Goal: Task Accomplishment & Management: Complete application form

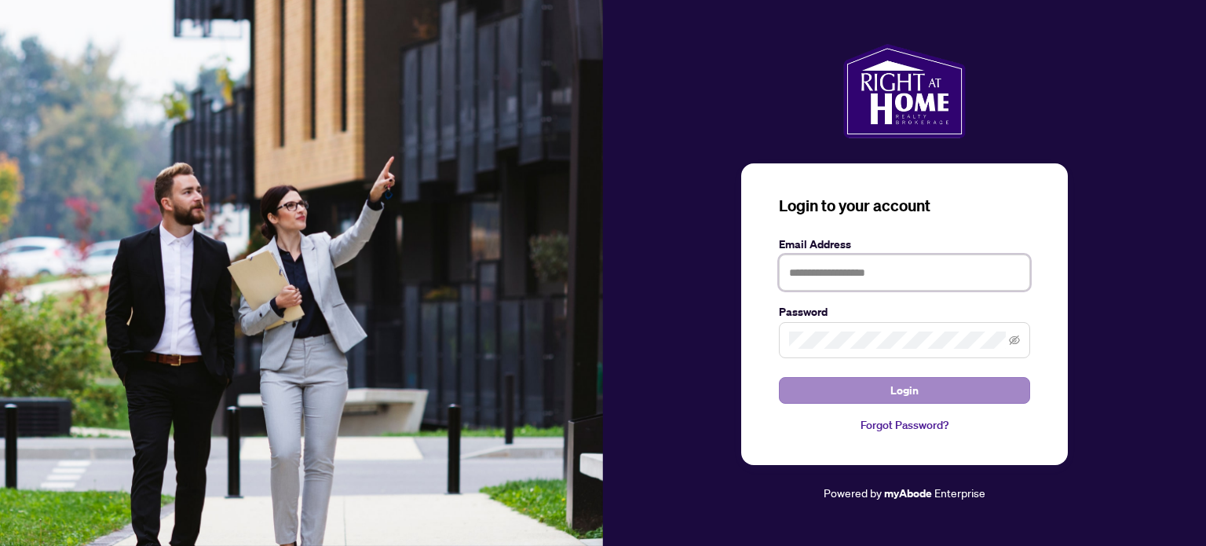
type input "**********"
click at [857, 391] on button "Login" at bounding box center [904, 390] width 251 height 27
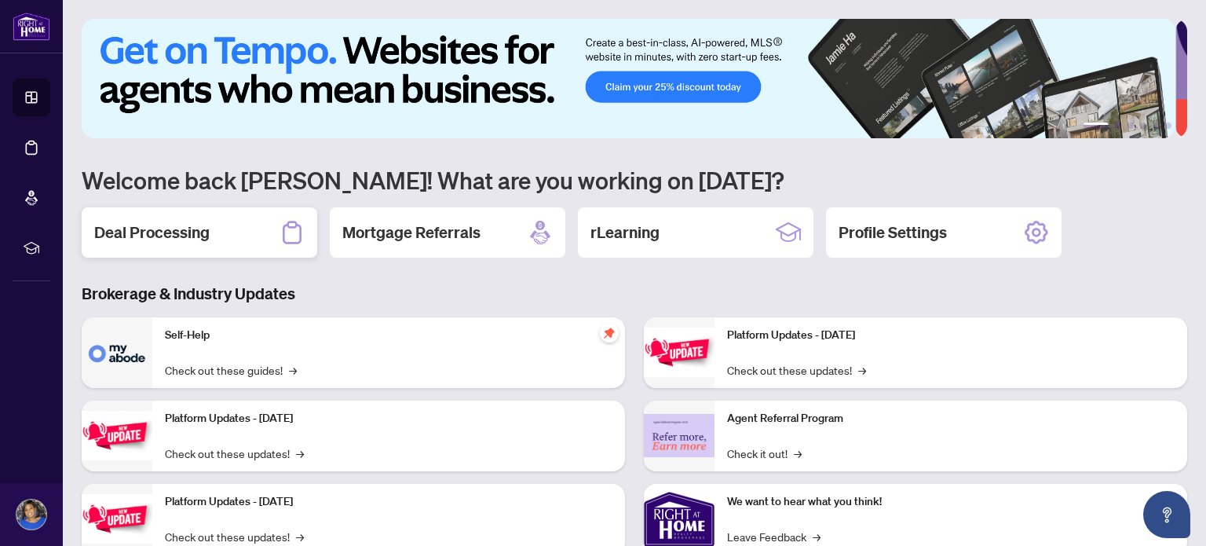
click at [210, 224] on div "Deal Processing" at bounding box center [200, 232] width 236 height 50
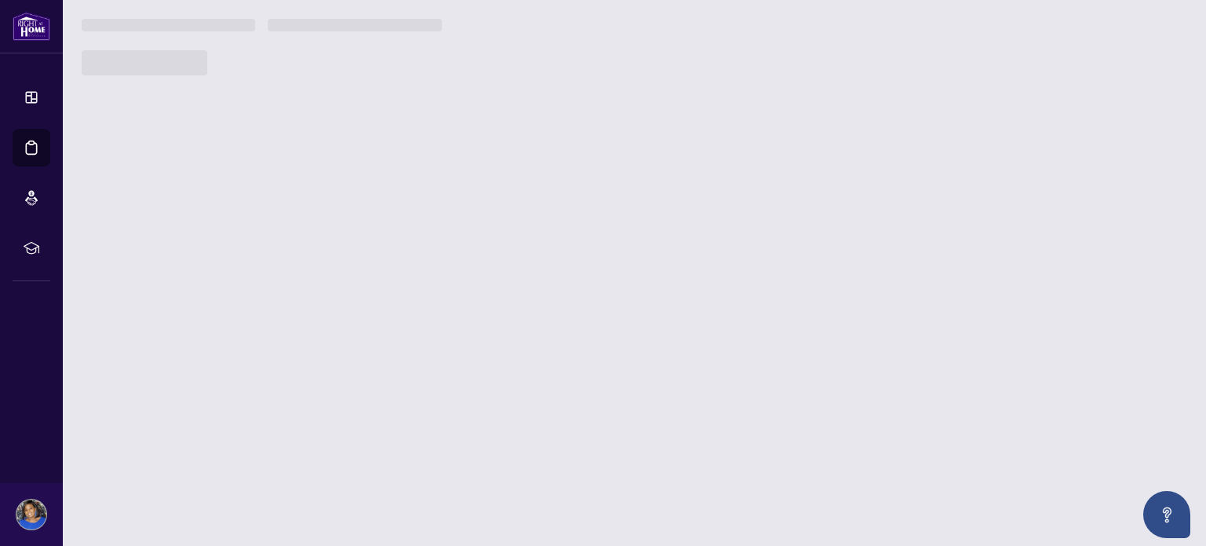
click at [210, 224] on main "1 2 3 4 5 6 Welcome back [PERSON_NAME]! What are you working on [DATE]? Deal Pr…" at bounding box center [635, 273] width 1144 height 546
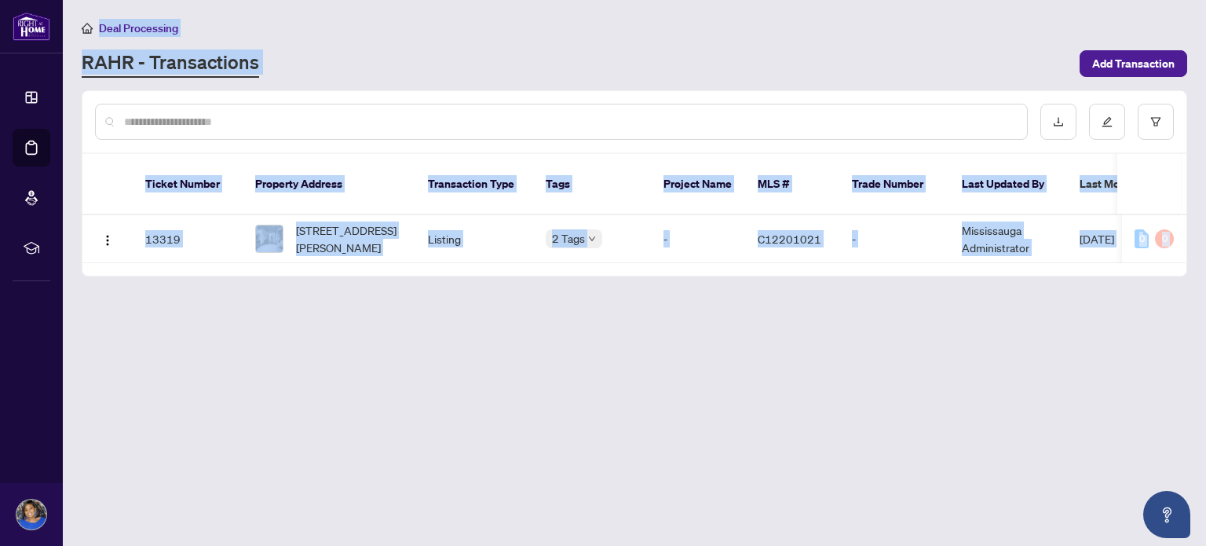
click at [222, 397] on main "Deal Processing [PERSON_NAME] - Transactions Add Transaction Ticket Number Prop…" at bounding box center [635, 273] width 1144 height 546
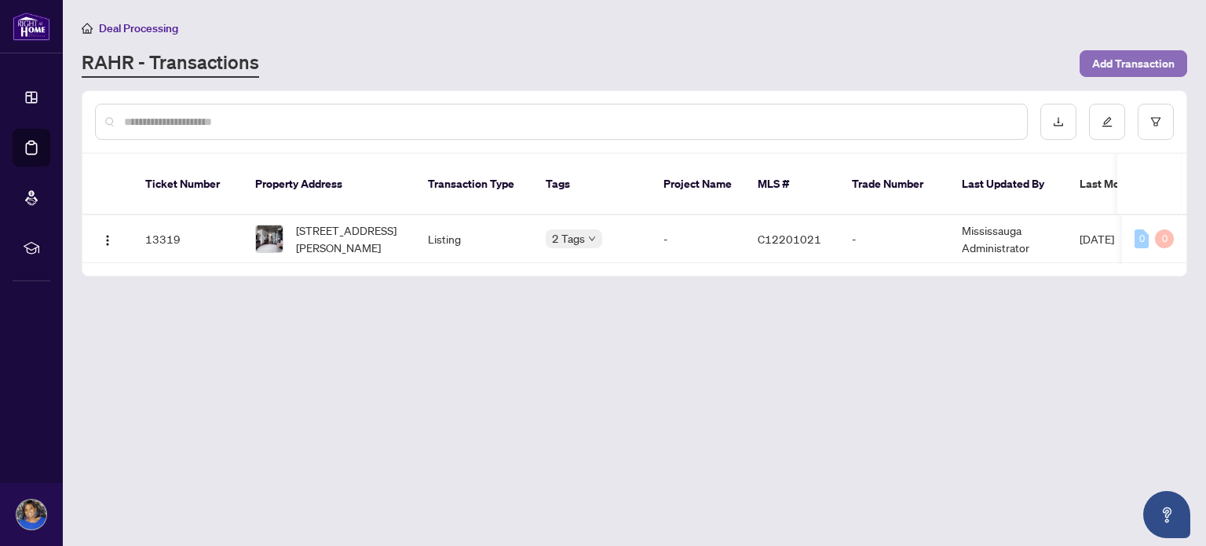
click at [1131, 65] on span "Add Transaction" at bounding box center [1134, 63] width 82 height 25
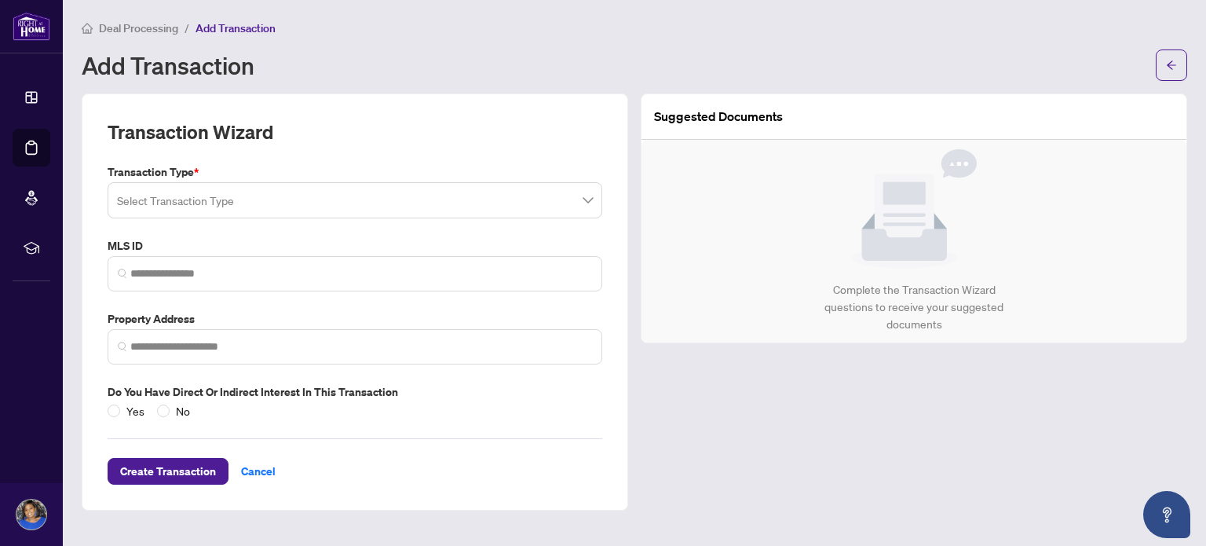
click at [1131, 65] on div "Add Transaction" at bounding box center [614, 65] width 1065 height 25
click at [587, 200] on span at bounding box center [355, 200] width 476 height 30
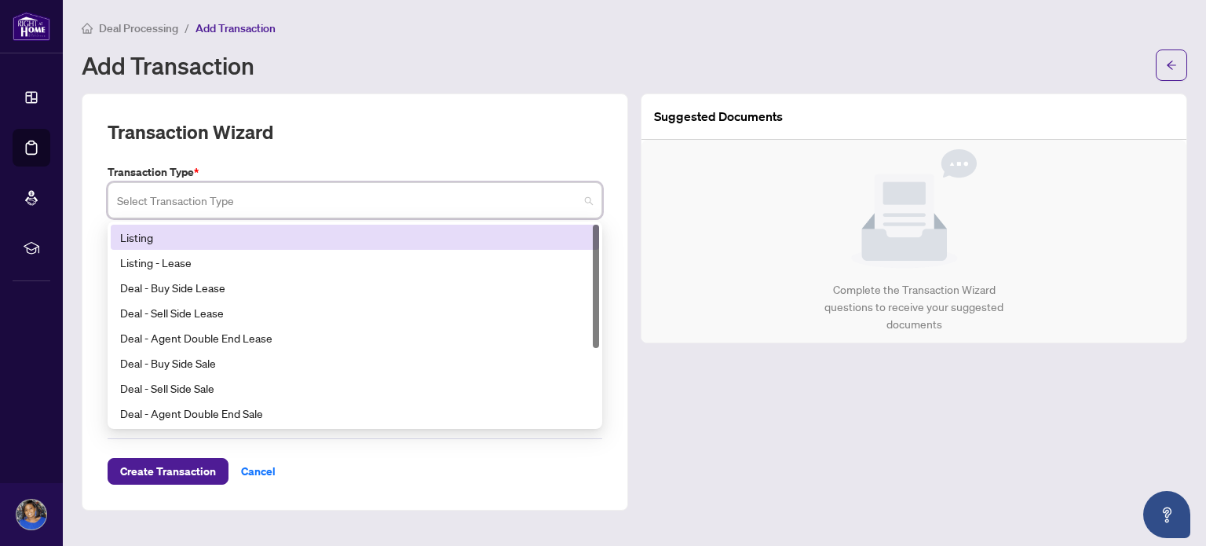
click at [559, 236] on div "Listing" at bounding box center [355, 237] width 470 height 17
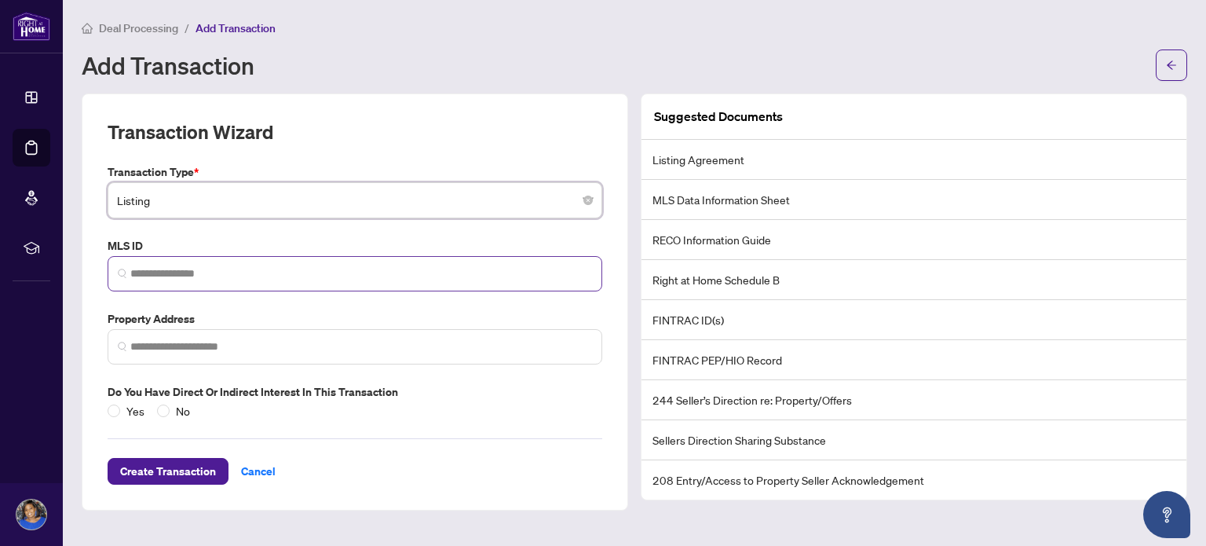
click at [174, 262] on span at bounding box center [355, 273] width 495 height 35
paste input "*********"
type input "*********"
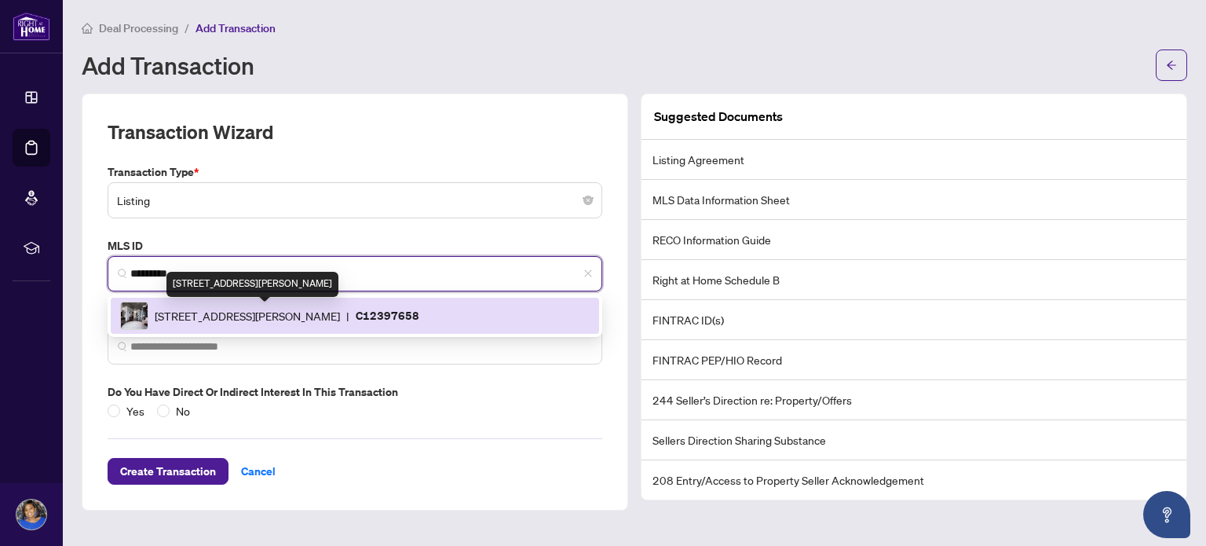
click at [340, 314] on span "[STREET_ADDRESS][PERSON_NAME]" at bounding box center [247, 315] width 185 height 17
type input "**********"
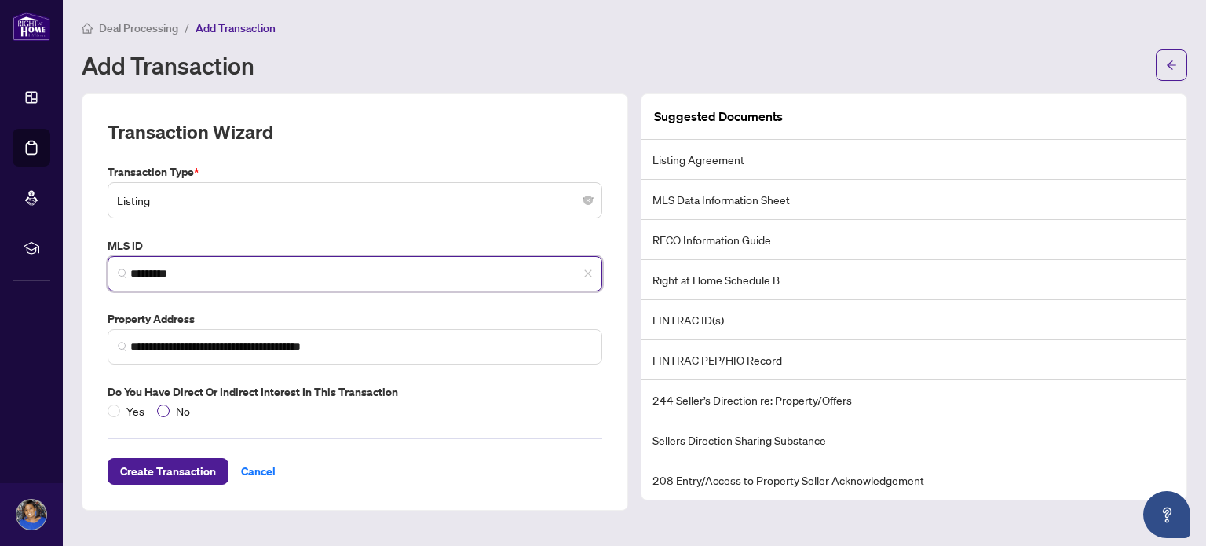
type input "*********"
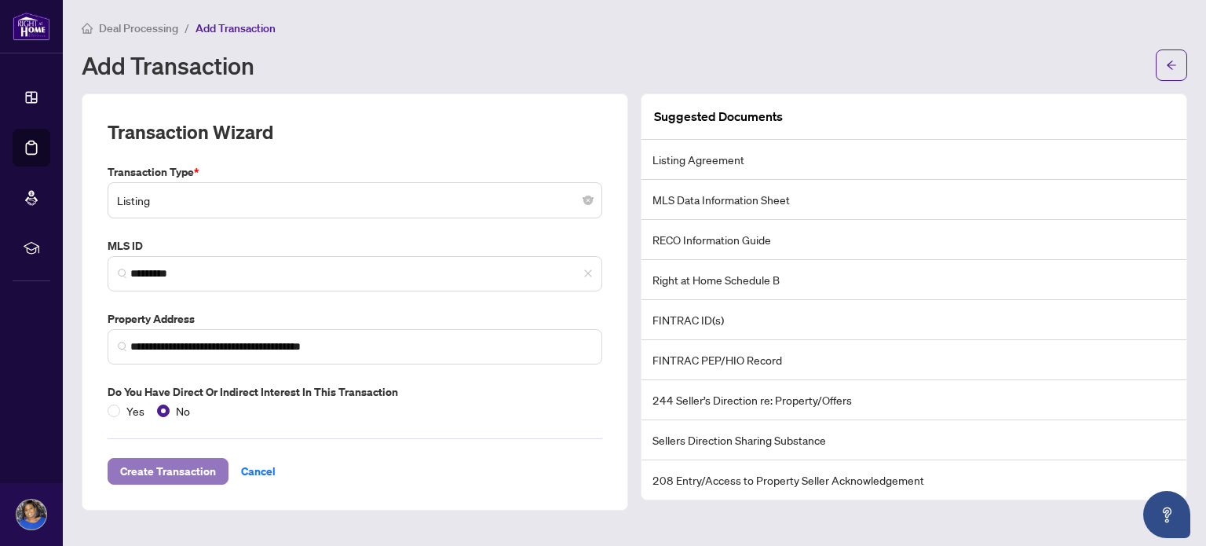
click at [172, 467] on span "Create Transaction" at bounding box center [168, 471] width 96 height 25
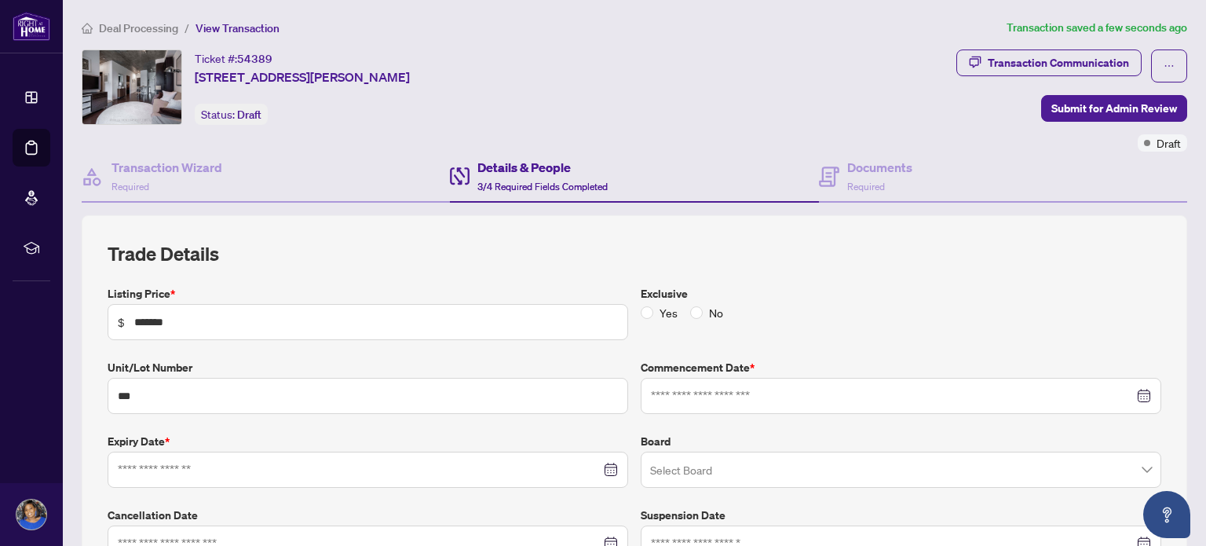
type input "**********"
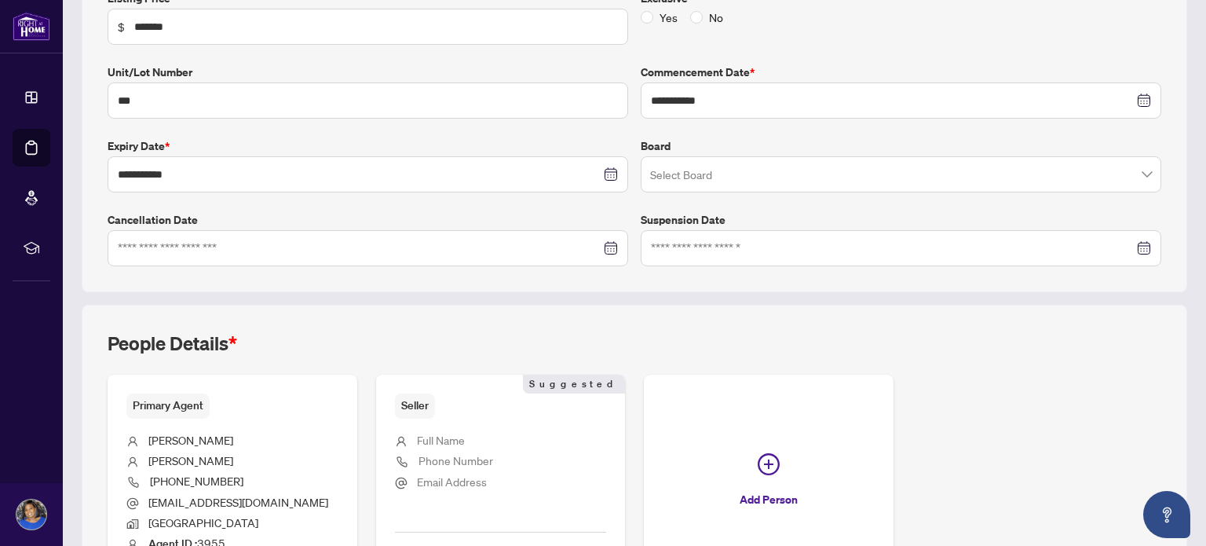
scroll to position [294, 0]
click at [1131, 169] on span at bounding box center [901, 176] width 502 height 30
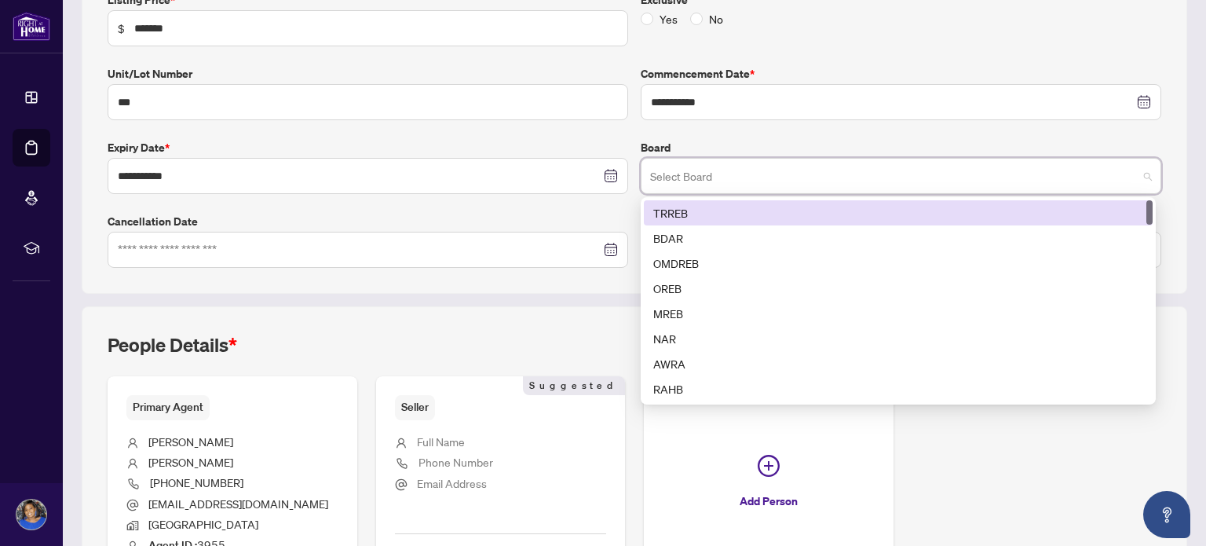
click at [1120, 208] on div "TRREB" at bounding box center [899, 212] width 490 height 17
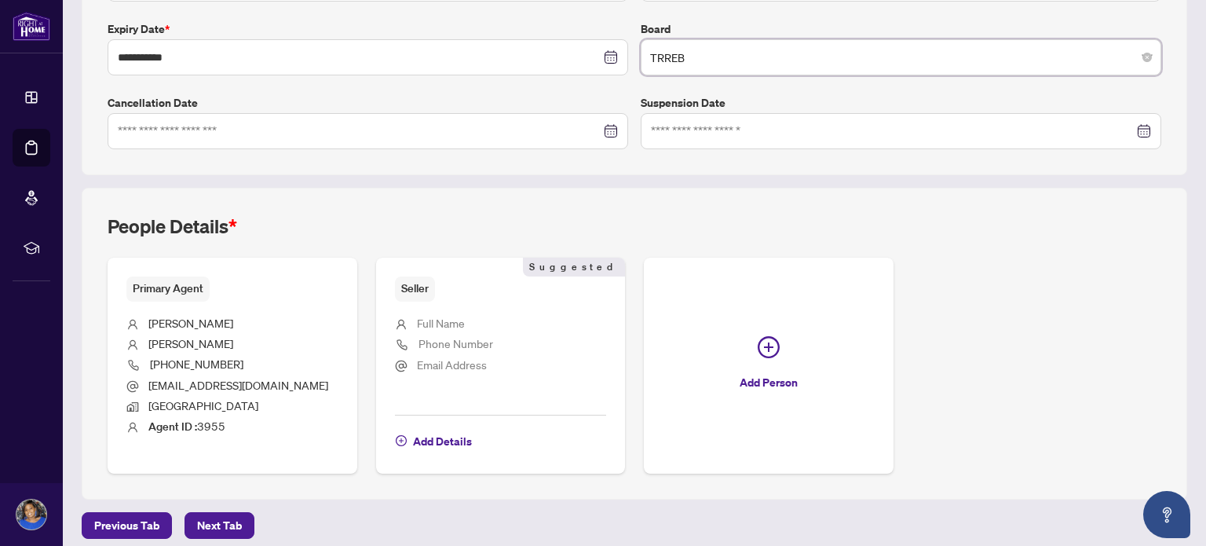
scroll to position [420, 0]
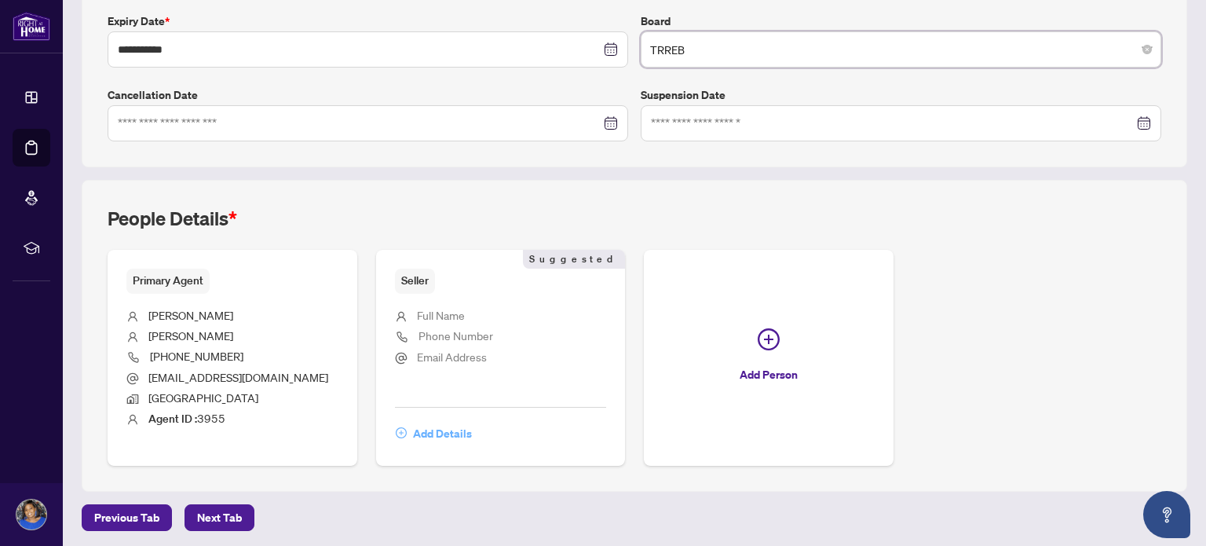
click at [423, 433] on span "Add Details" at bounding box center [442, 433] width 59 height 25
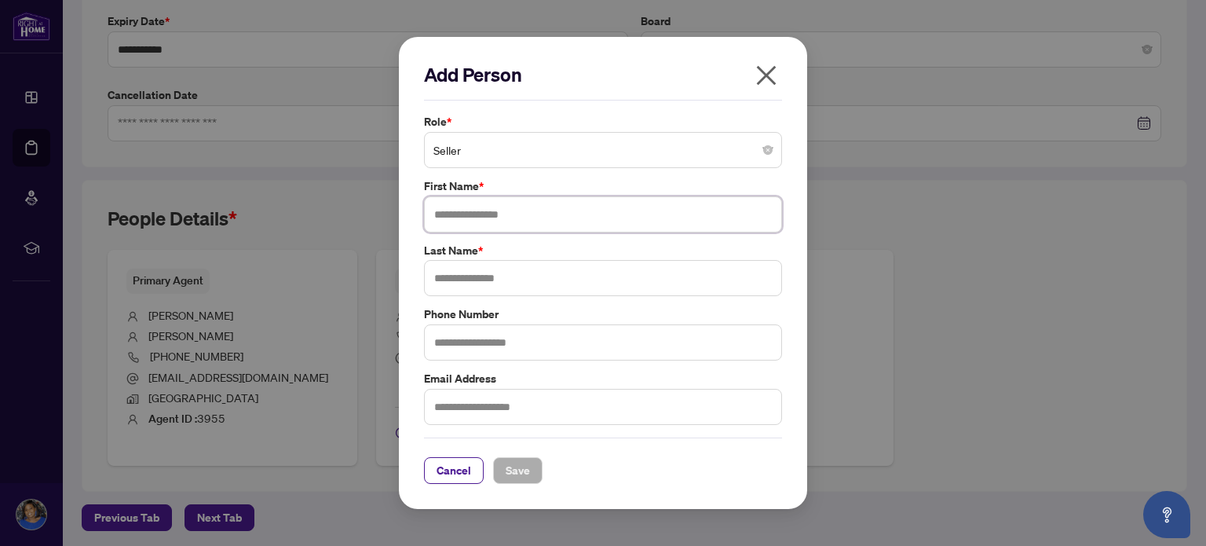
click at [450, 218] on input "text" at bounding box center [603, 214] width 358 height 36
type input "*********"
type input "******"
click at [481, 337] on input "text" at bounding box center [603, 342] width 358 height 36
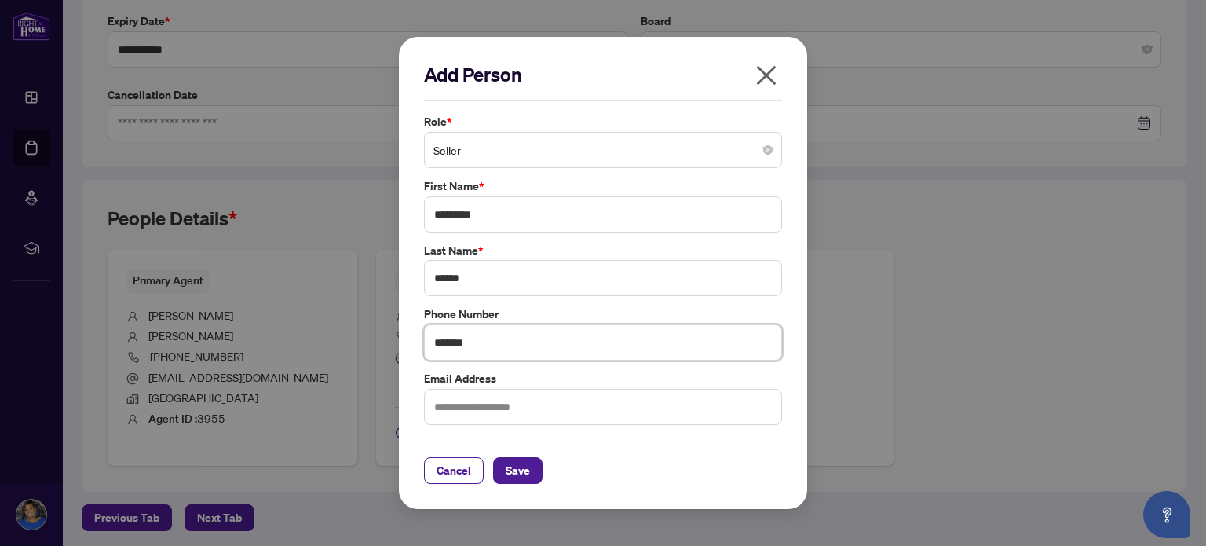
type input "**********"
click at [495, 416] on input "text" at bounding box center [603, 407] width 358 height 36
type input "**********"
click at [522, 473] on span "Save" at bounding box center [518, 470] width 24 height 25
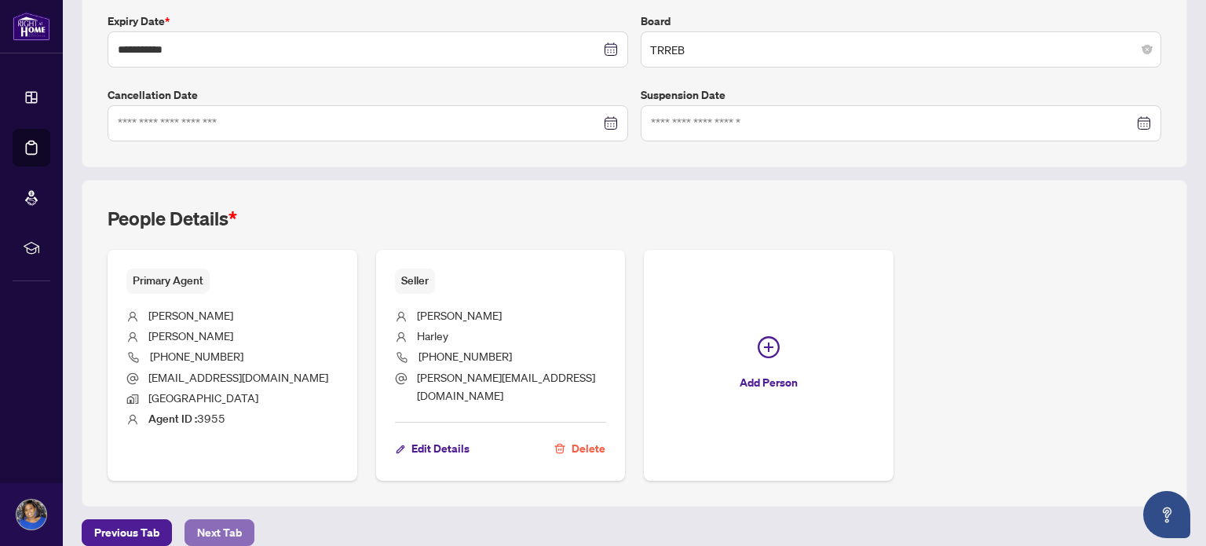
click at [202, 520] on span "Next Tab" at bounding box center [219, 532] width 45 height 25
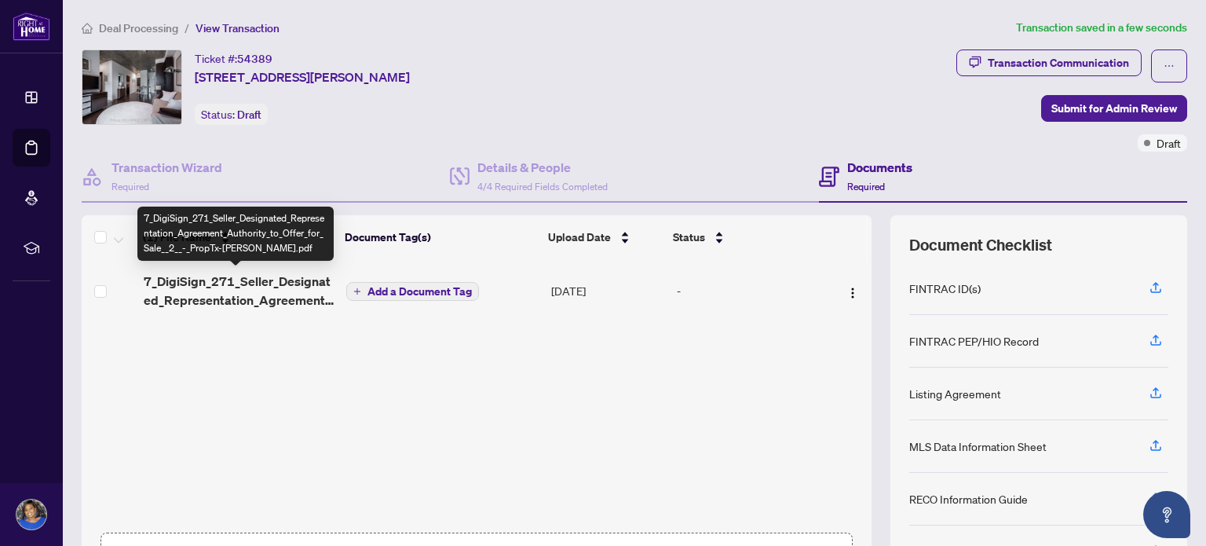
click at [246, 291] on span "7_DigiSign_271_Seller_Designated_Representation_Agreement_Authority_to_Offer_fo…" at bounding box center [239, 291] width 191 height 38
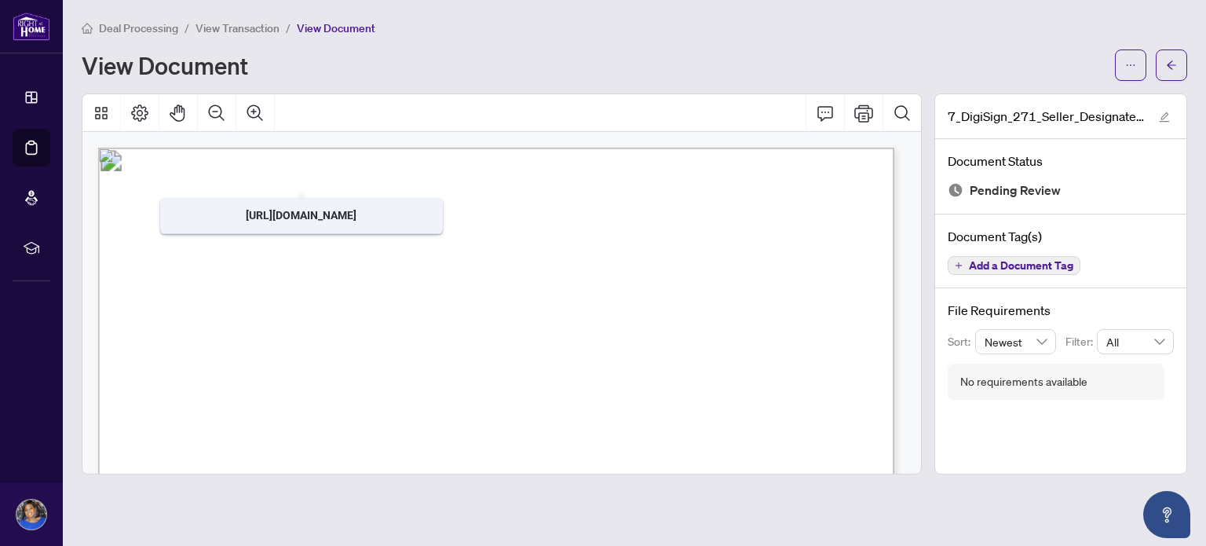
click at [226, 30] on span "View Transaction" at bounding box center [238, 28] width 84 height 14
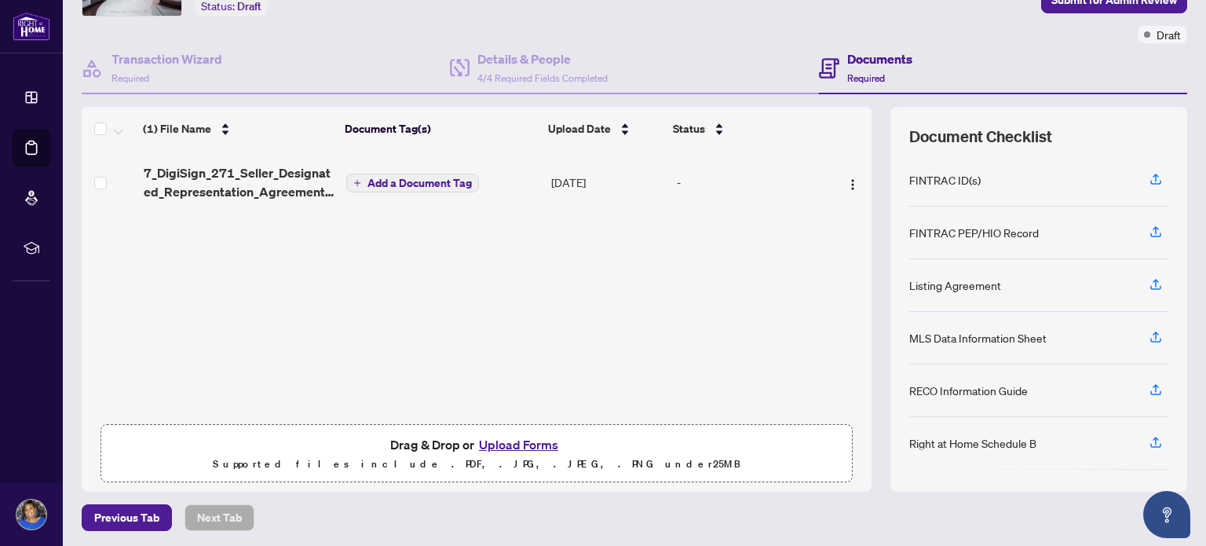
scroll to position [110, 0]
click at [525, 445] on button "Upload Forms" at bounding box center [518, 443] width 89 height 20
click at [523, 442] on button "Upload Forms" at bounding box center [518, 443] width 89 height 20
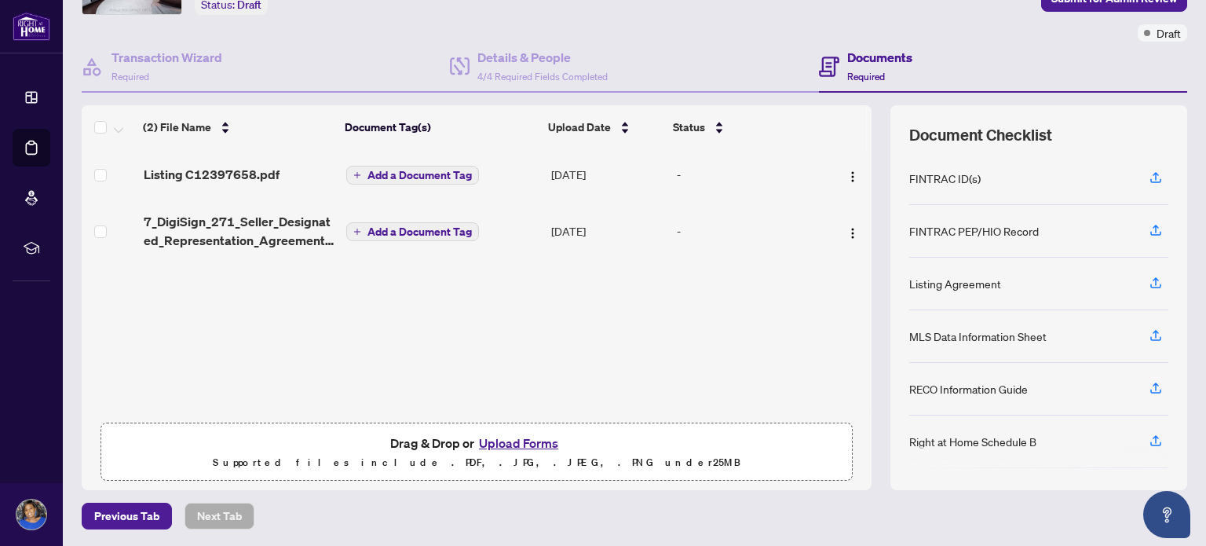
click at [506, 441] on button "Upload Forms" at bounding box center [518, 443] width 89 height 20
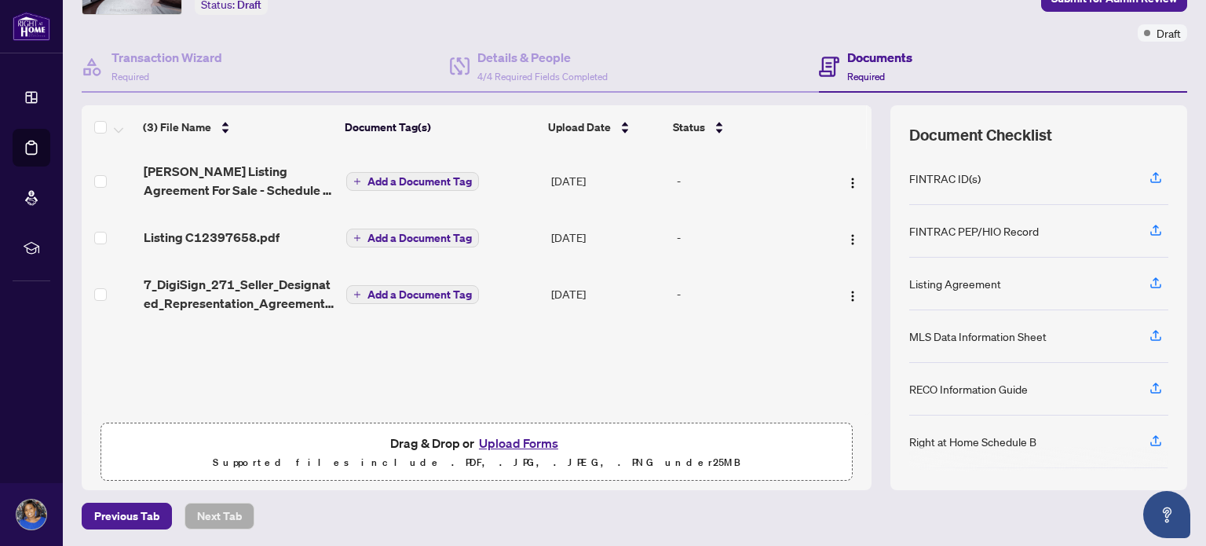
click at [509, 445] on button "Upload Forms" at bounding box center [518, 443] width 89 height 20
click at [359, 199] on td "Add a Document Tag" at bounding box center [442, 180] width 205 height 63
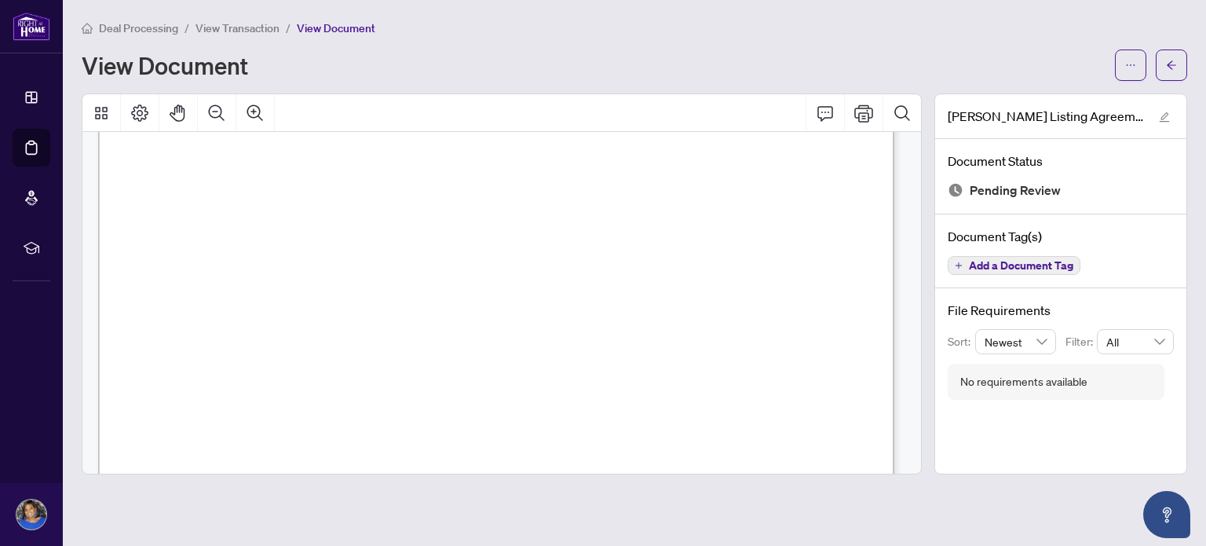
scroll to position [1122, 0]
click at [299, 315] on span "...............................................................................…" at bounding box center [524, 320] width 629 height 10
click at [303, 320] on span "...............................................................................…" at bounding box center [524, 320] width 629 height 10
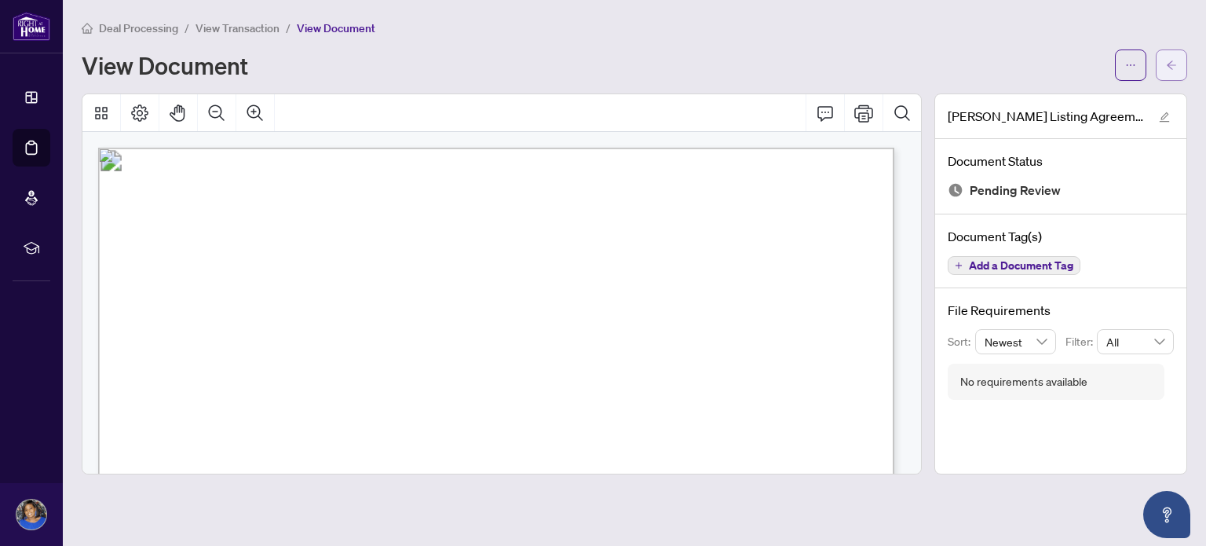
click at [1174, 64] on icon "arrow-left" at bounding box center [1171, 65] width 11 height 11
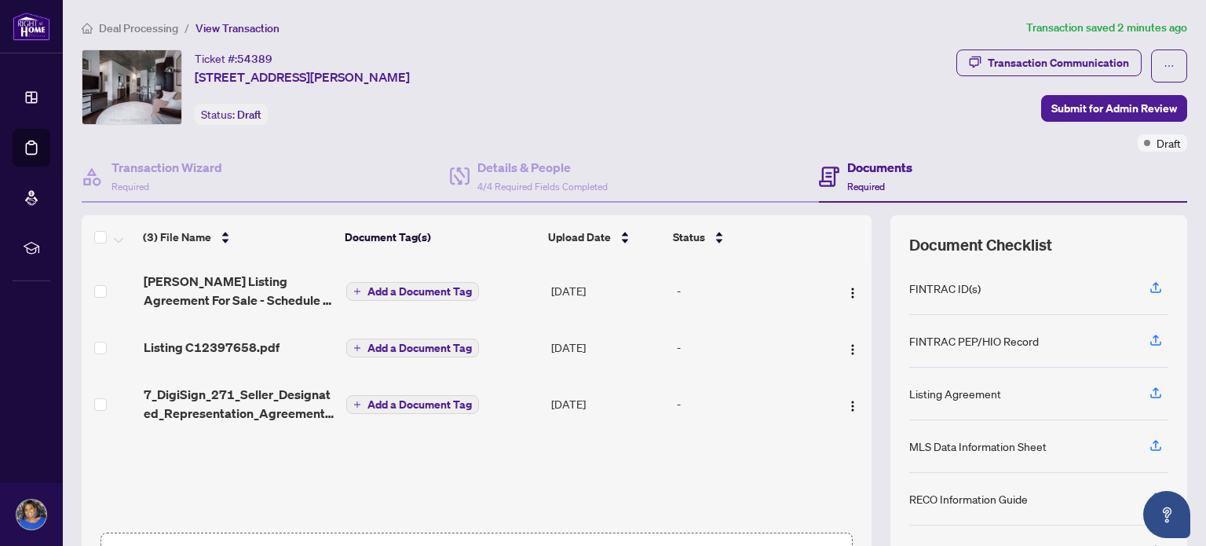
scroll to position [110, 0]
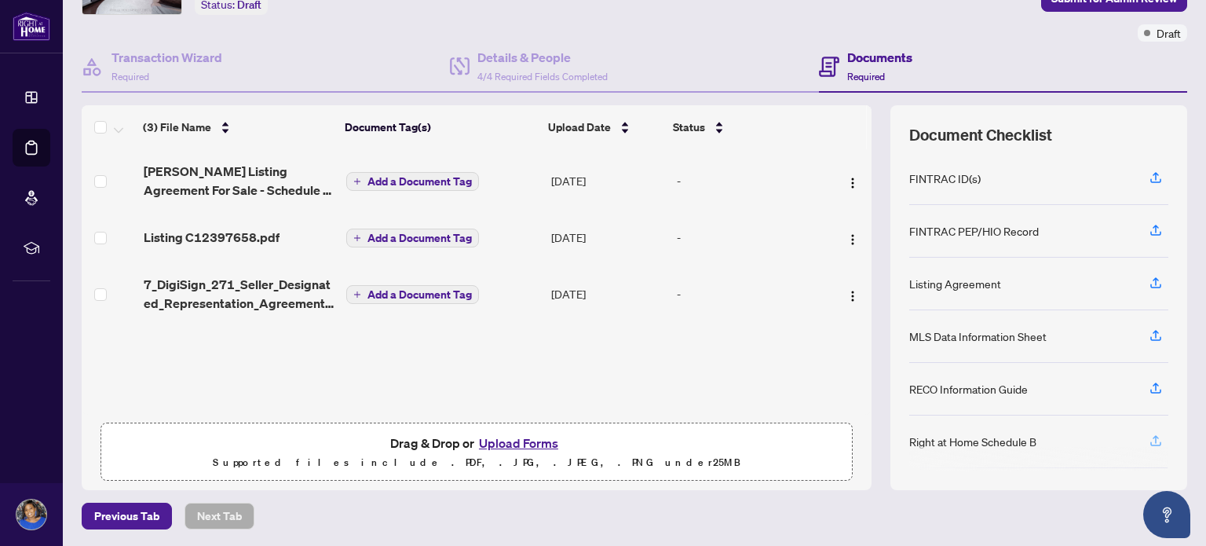
click at [1149, 436] on icon "button" at bounding box center [1156, 441] width 14 height 14
click at [528, 439] on button "Upload Forms" at bounding box center [518, 443] width 89 height 20
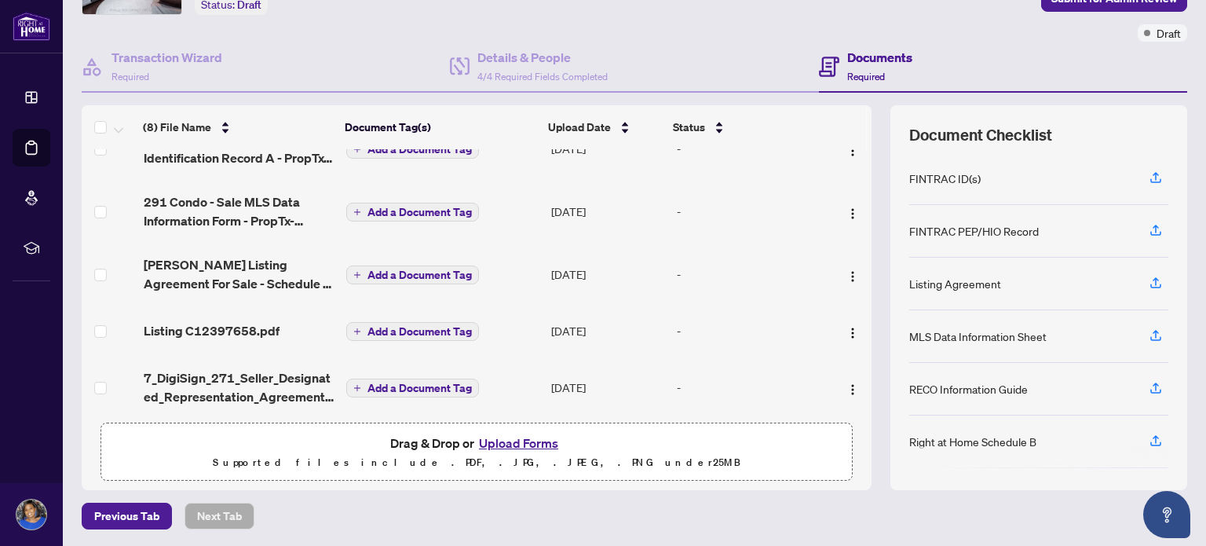
scroll to position [229, 0]
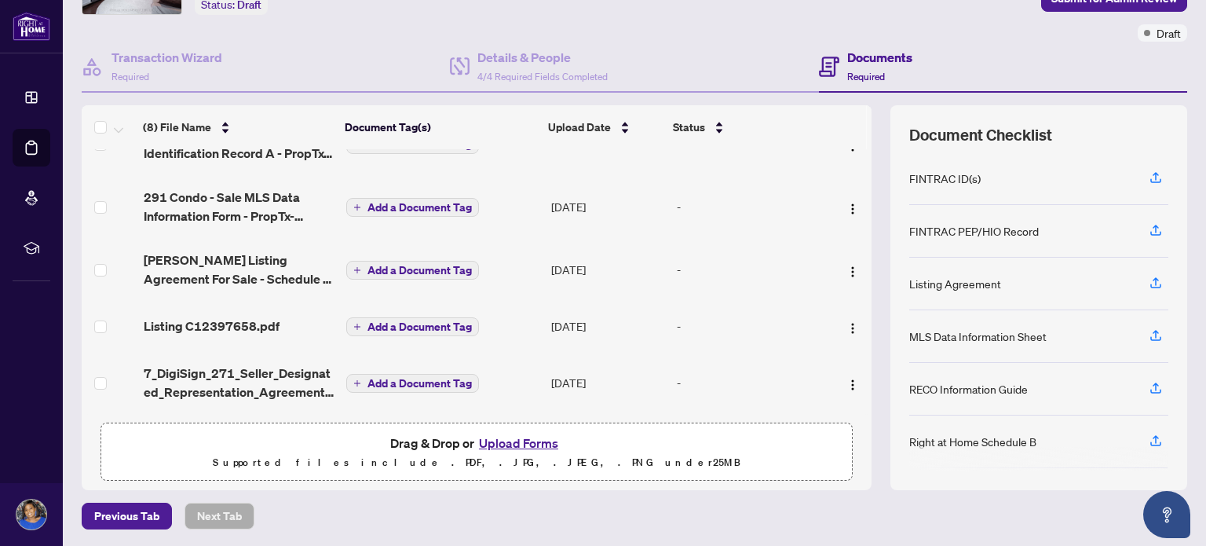
click at [531, 441] on button "Upload Forms" at bounding box center [518, 443] width 89 height 20
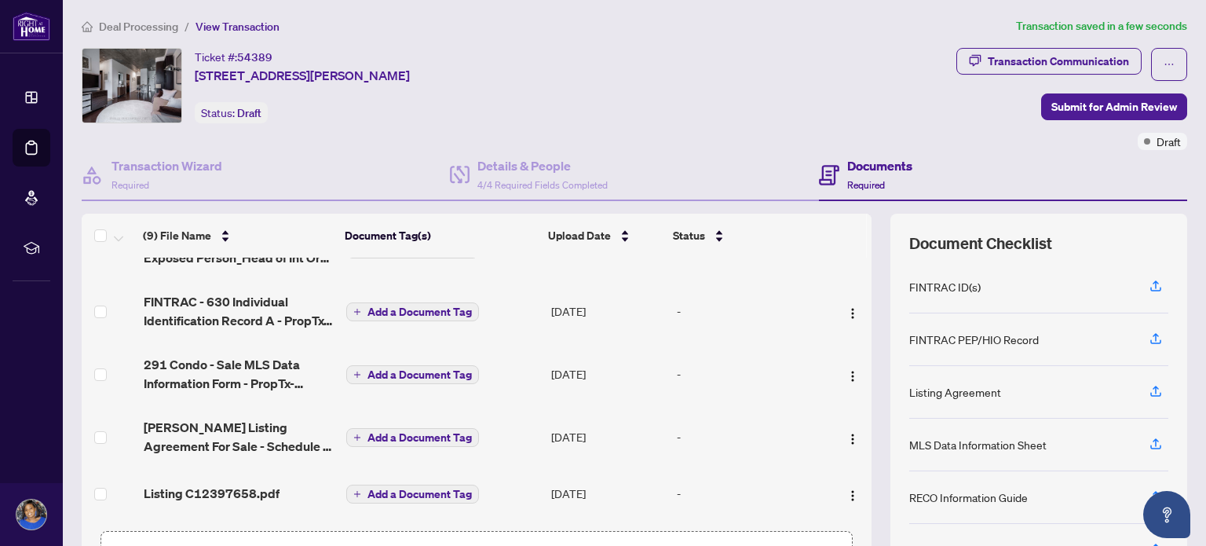
scroll to position [0, 0]
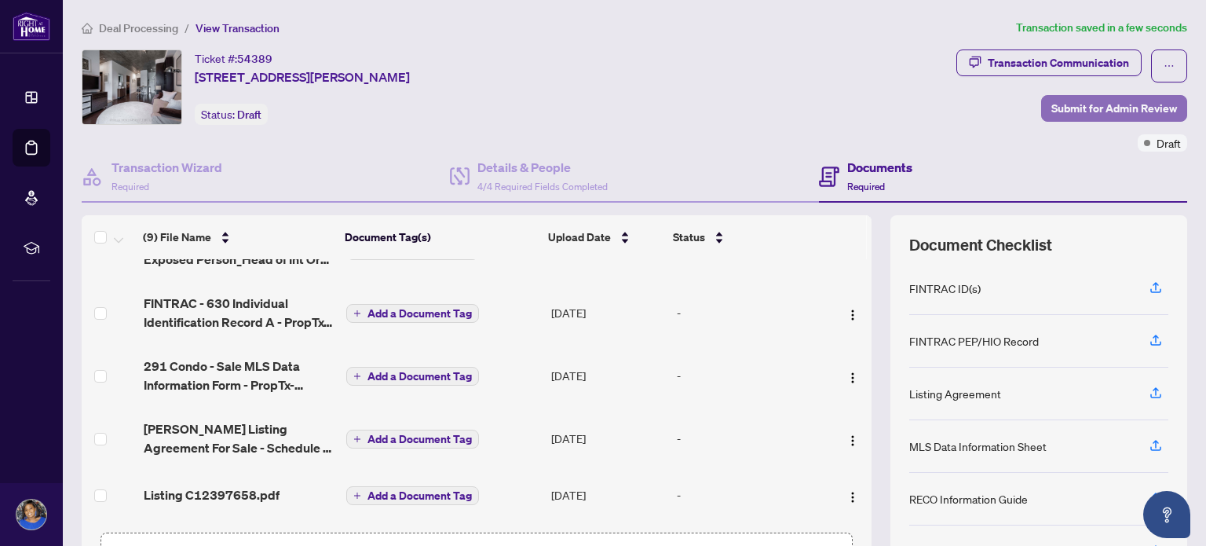
click at [1075, 105] on span "Submit for Admin Review" at bounding box center [1115, 108] width 126 height 25
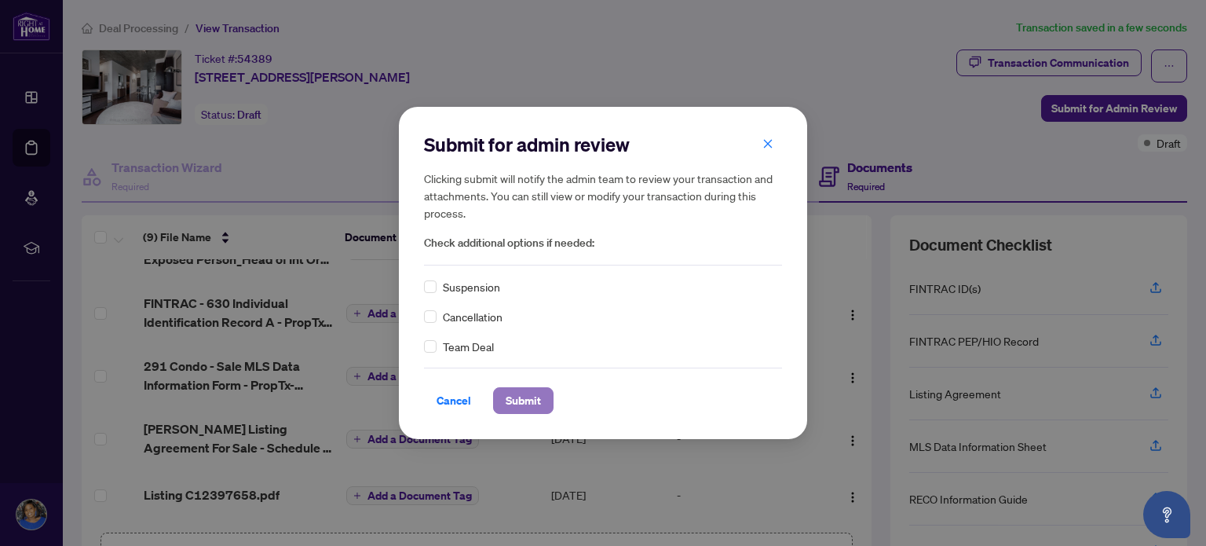
click at [517, 402] on span "Submit" at bounding box center [523, 400] width 35 height 25
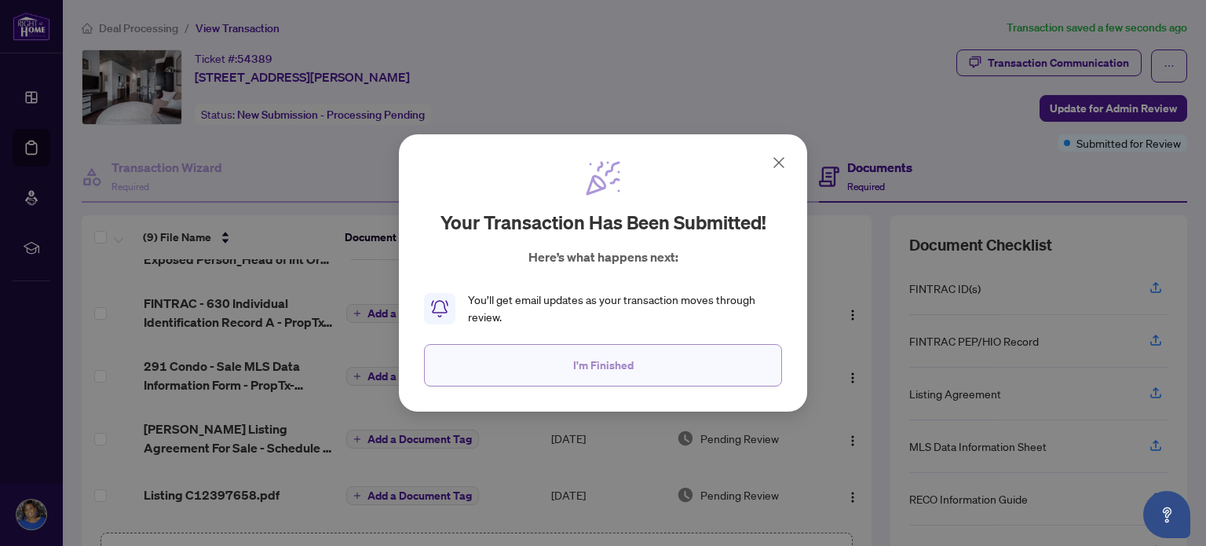
click at [610, 364] on span "I'm Finished" at bounding box center [603, 365] width 60 height 25
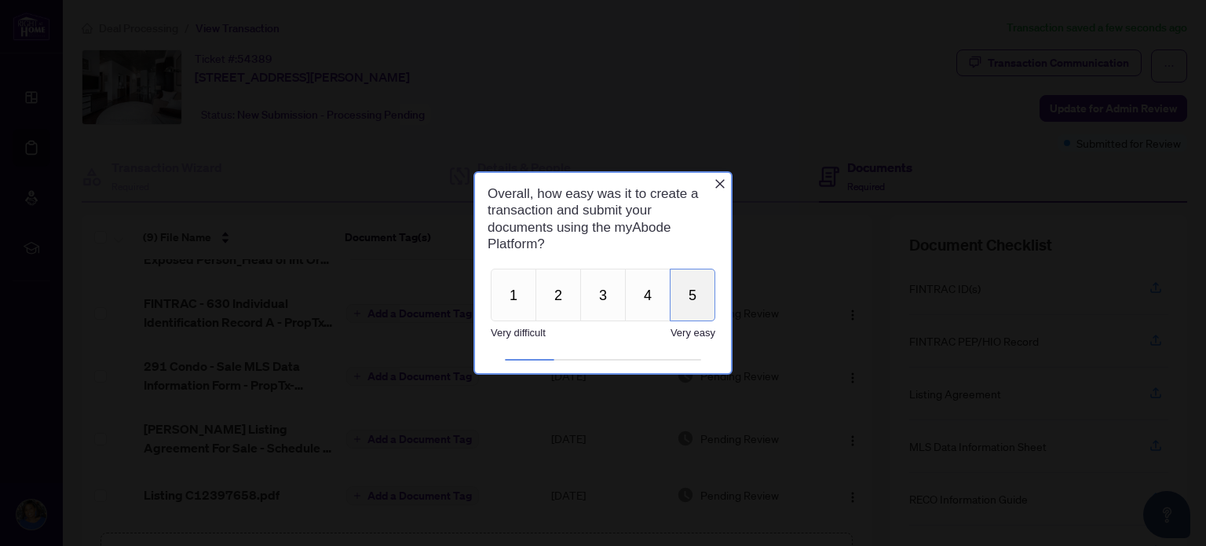
click at [694, 295] on button "5" at bounding box center [693, 294] width 46 height 53
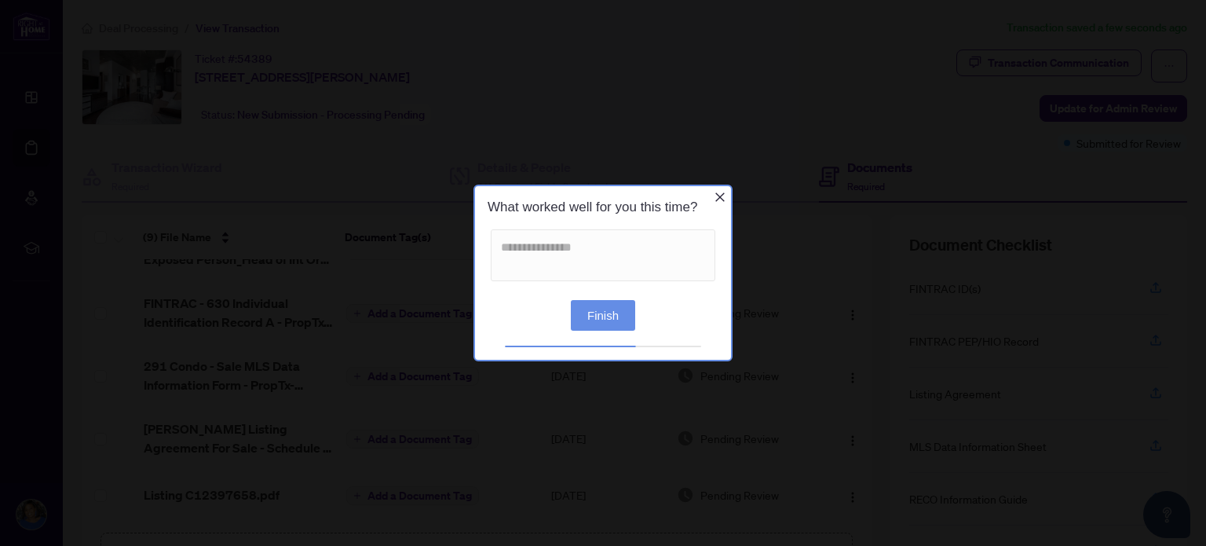
click at [605, 317] on button "Finish" at bounding box center [603, 314] width 64 height 31
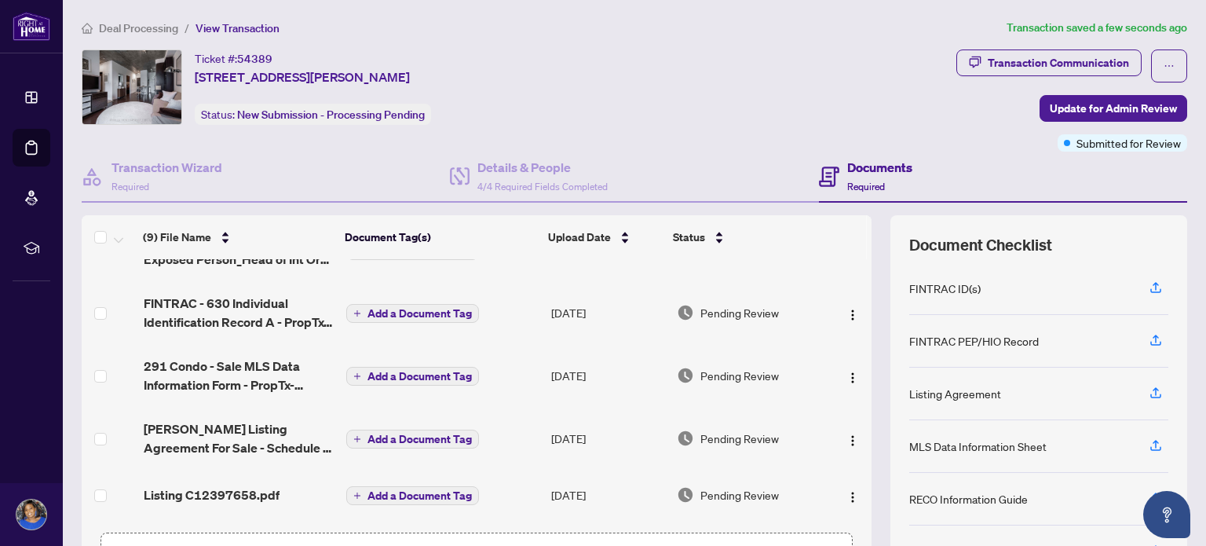
click at [148, 27] on span "Deal Processing" at bounding box center [138, 28] width 79 height 14
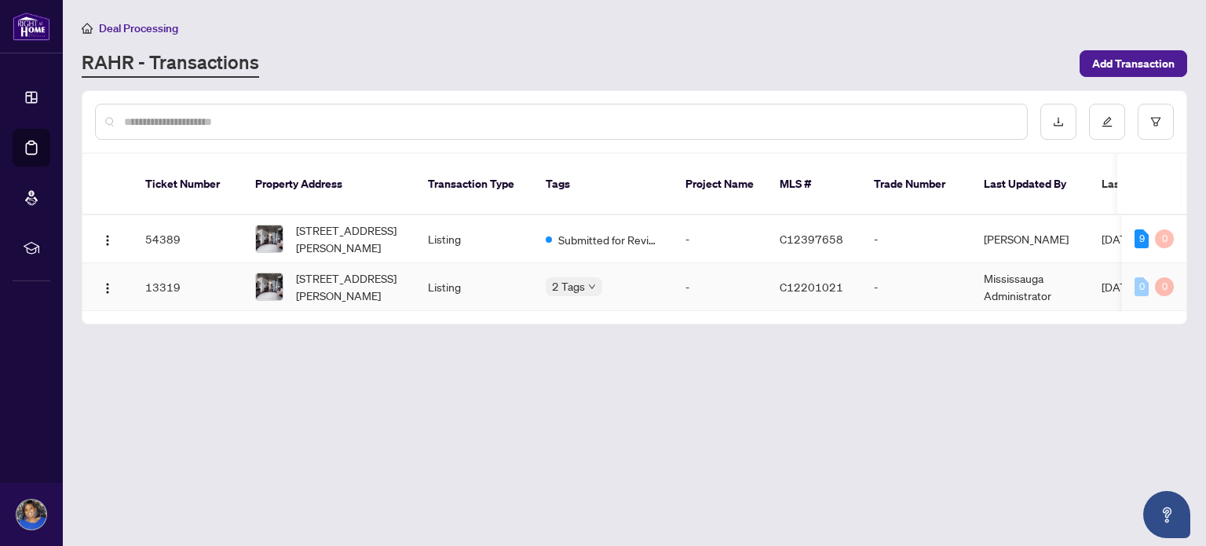
click at [1002, 263] on td "Mississauga Administrator" at bounding box center [1031, 287] width 118 height 48
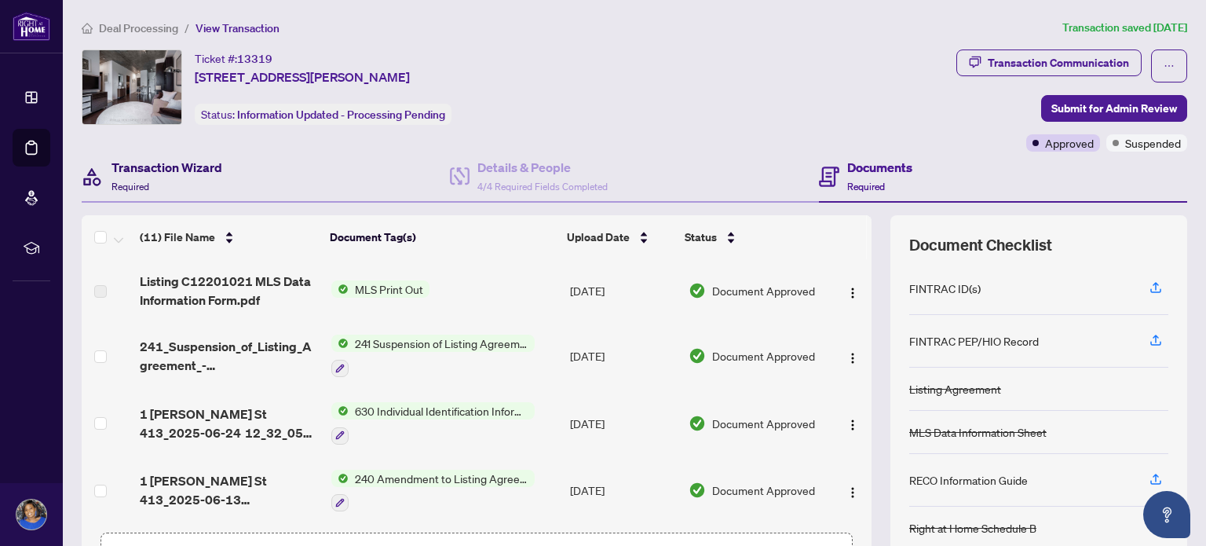
click at [195, 165] on h4 "Transaction Wizard" at bounding box center [167, 167] width 111 height 19
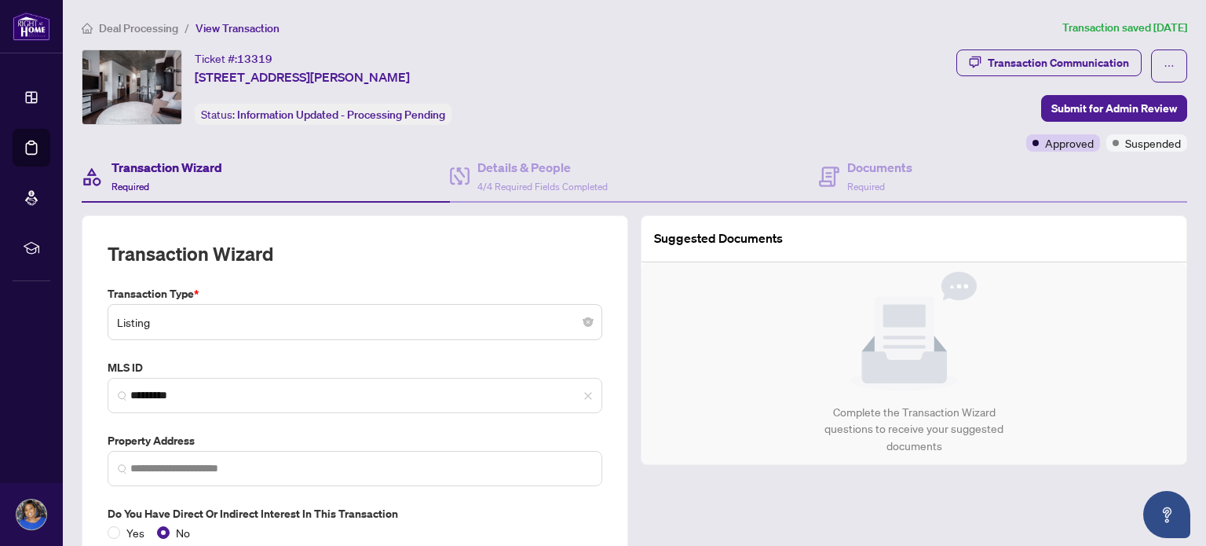
type input "**********"
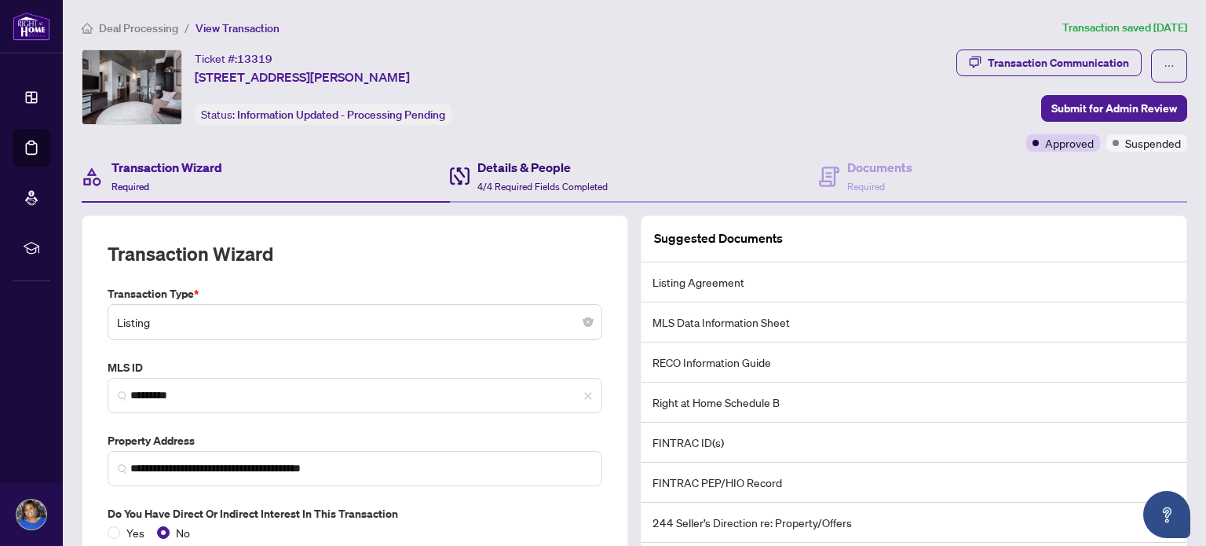
click at [492, 166] on h4 "Details & People" at bounding box center [543, 167] width 130 height 19
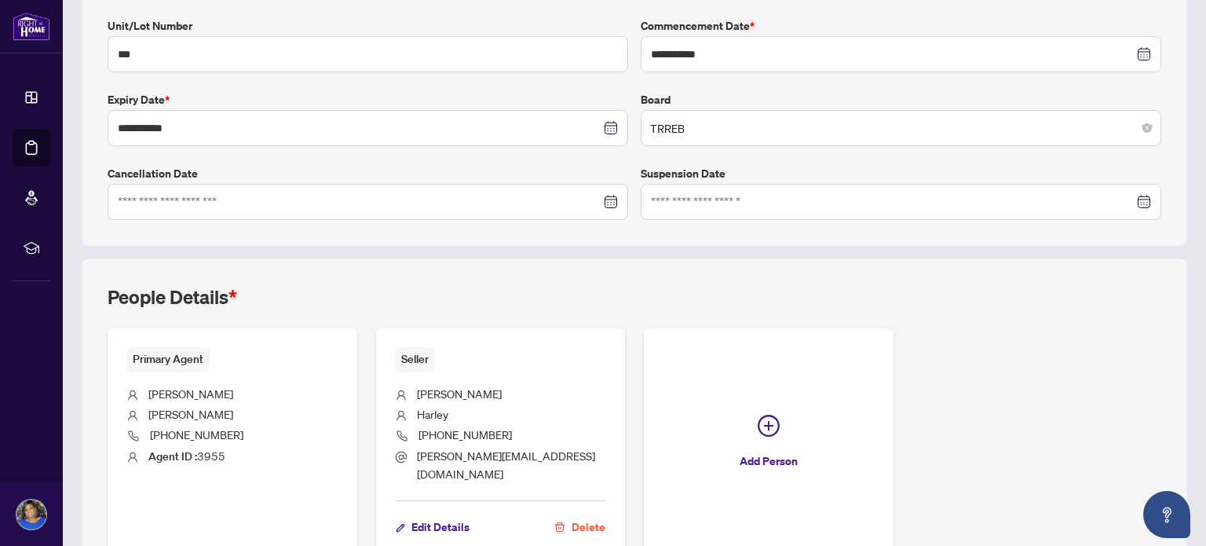
scroll to position [332, 0]
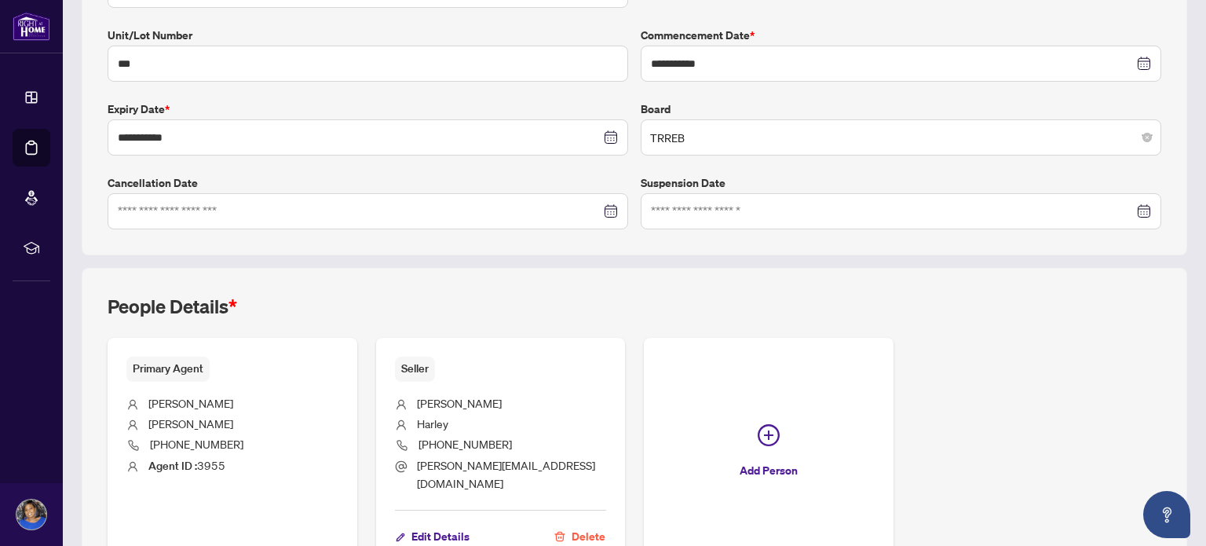
click at [1131, 212] on div at bounding box center [901, 211] width 500 height 17
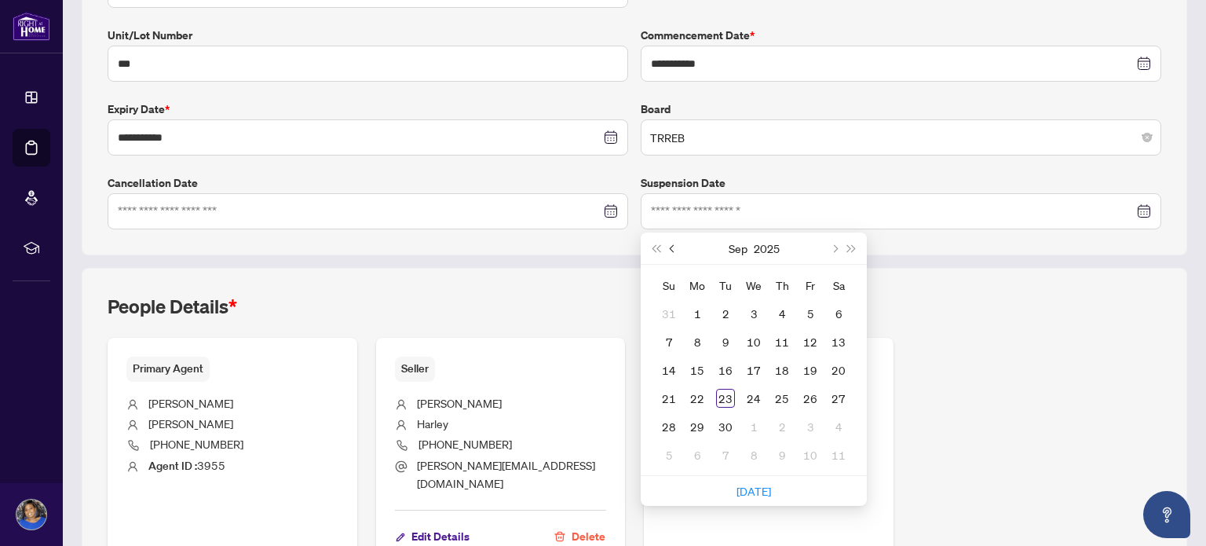
click at [670, 245] on span "Previous month (PageUp)" at bounding box center [674, 248] width 8 height 8
type input "**********"
click at [957, 390] on div "Primary Agent [PERSON_NAME] [PHONE_NUMBER] Agent ID : 3955 Seller [PERSON_NAME]…" at bounding box center [635, 453] width 1054 height 231
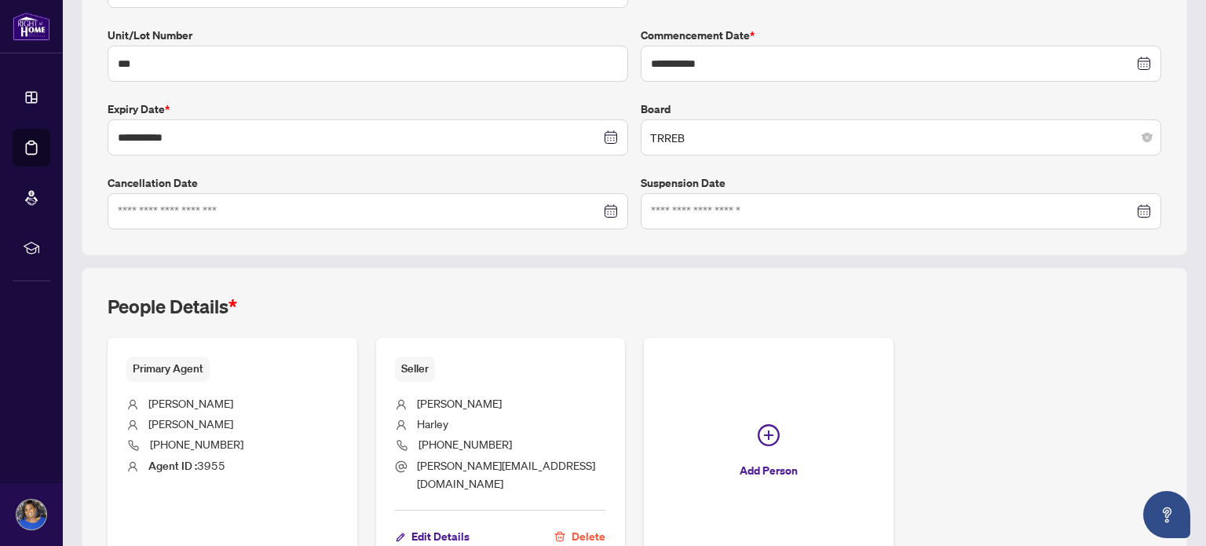
click at [1128, 206] on div at bounding box center [901, 211] width 500 height 17
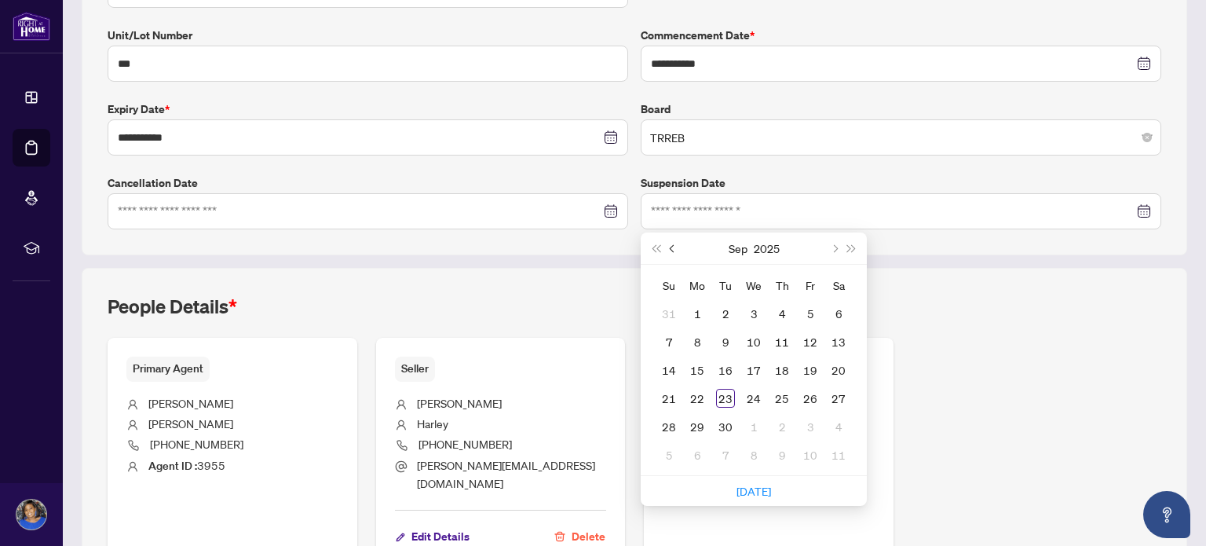
click at [665, 251] on button "Previous month (PageUp)" at bounding box center [673, 248] width 17 height 31
type input "**********"
click at [749, 338] on div "6" at bounding box center [754, 341] width 19 height 19
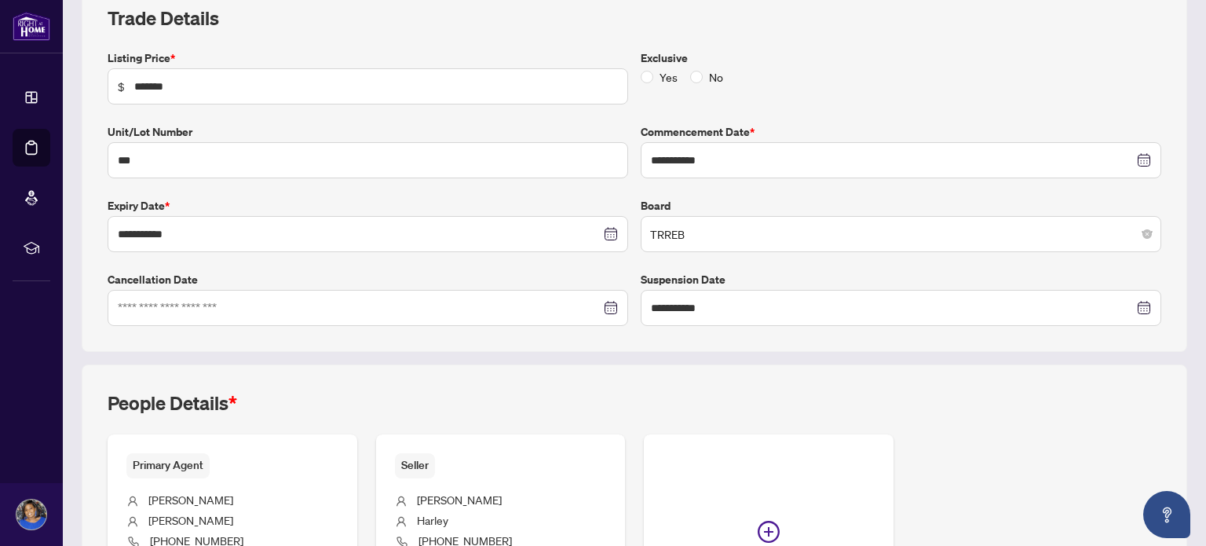
scroll to position [234, 0]
click at [602, 308] on div at bounding box center [368, 309] width 500 height 17
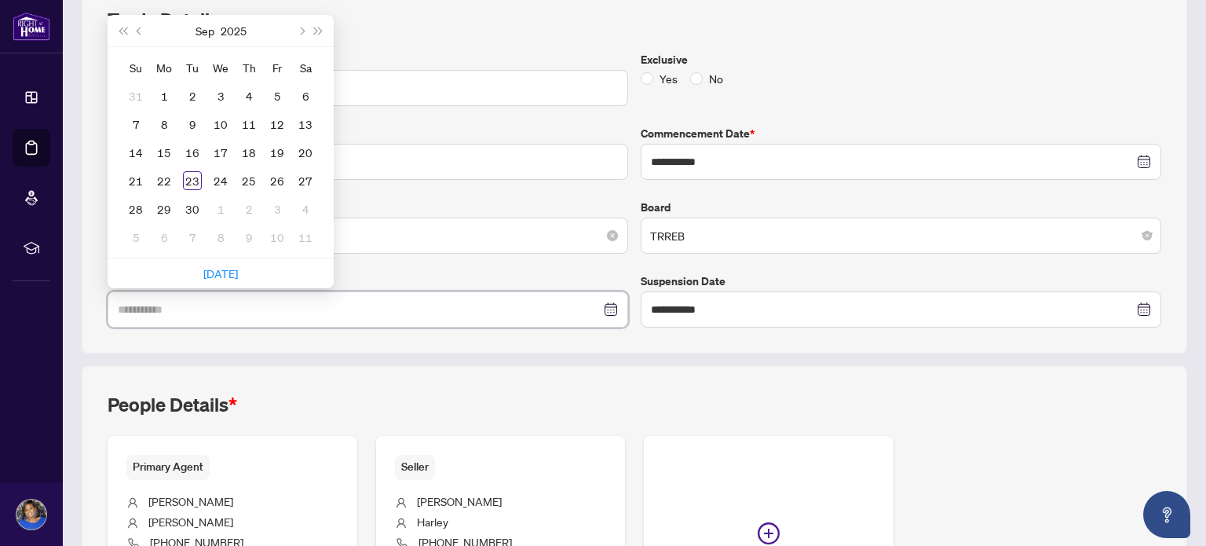
type input "**********"
click at [272, 97] on div "5" at bounding box center [277, 95] width 19 height 19
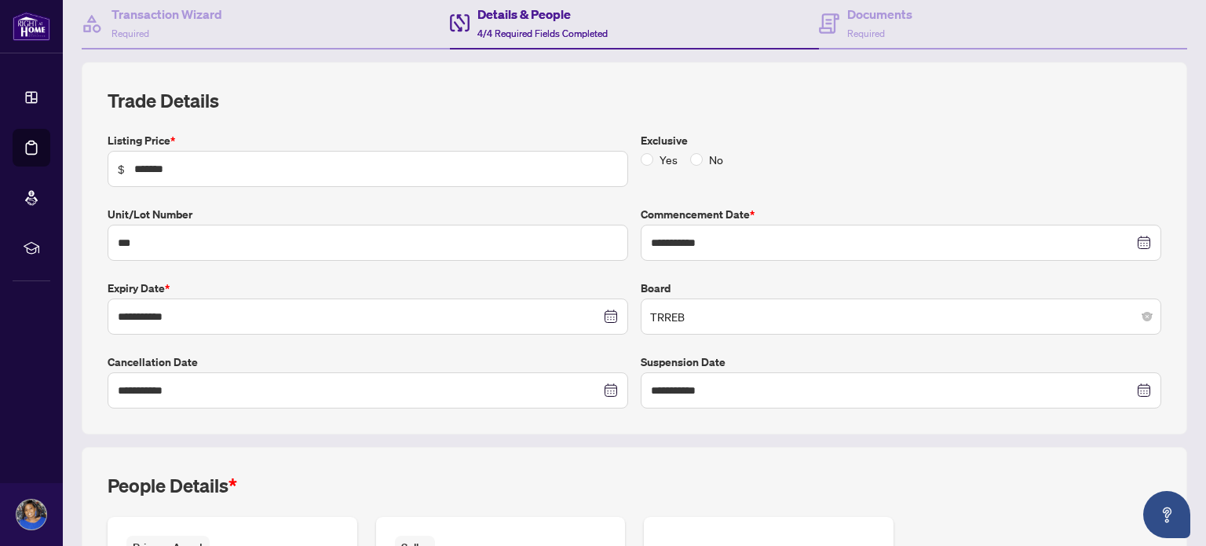
scroll to position [158, 0]
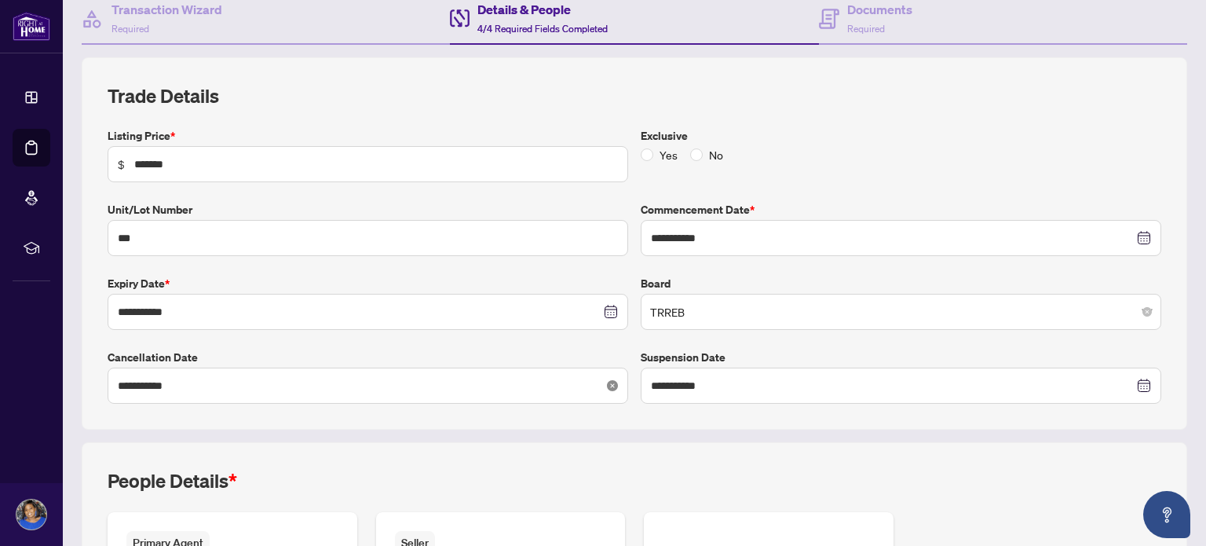
click at [611, 380] on icon "close-circle" at bounding box center [612, 385] width 11 height 11
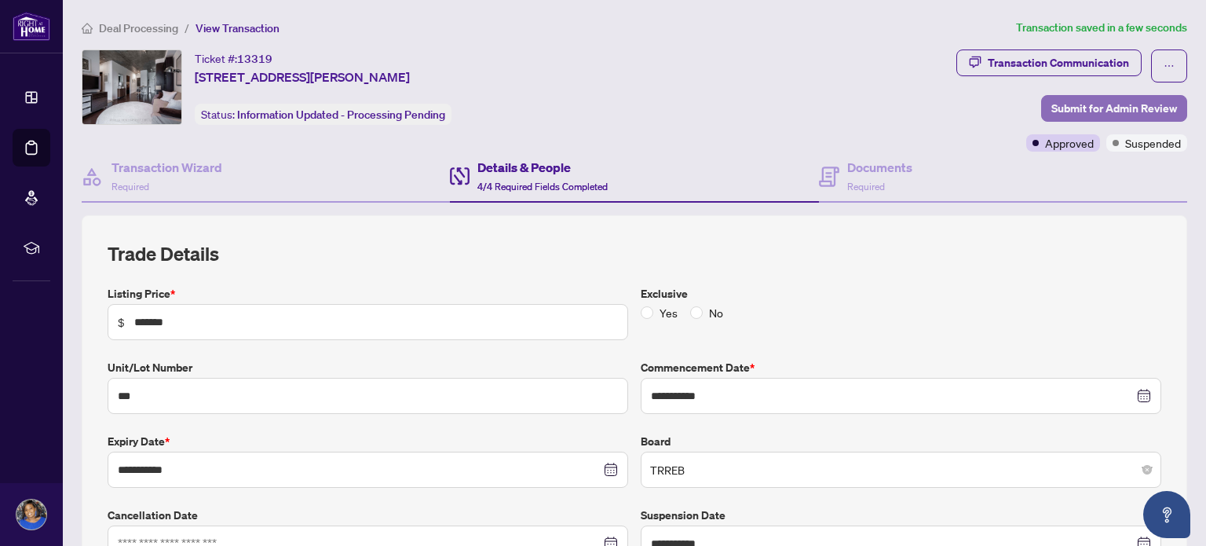
click at [1065, 109] on span "Submit for Admin Review" at bounding box center [1115, 108] width 126 height 25
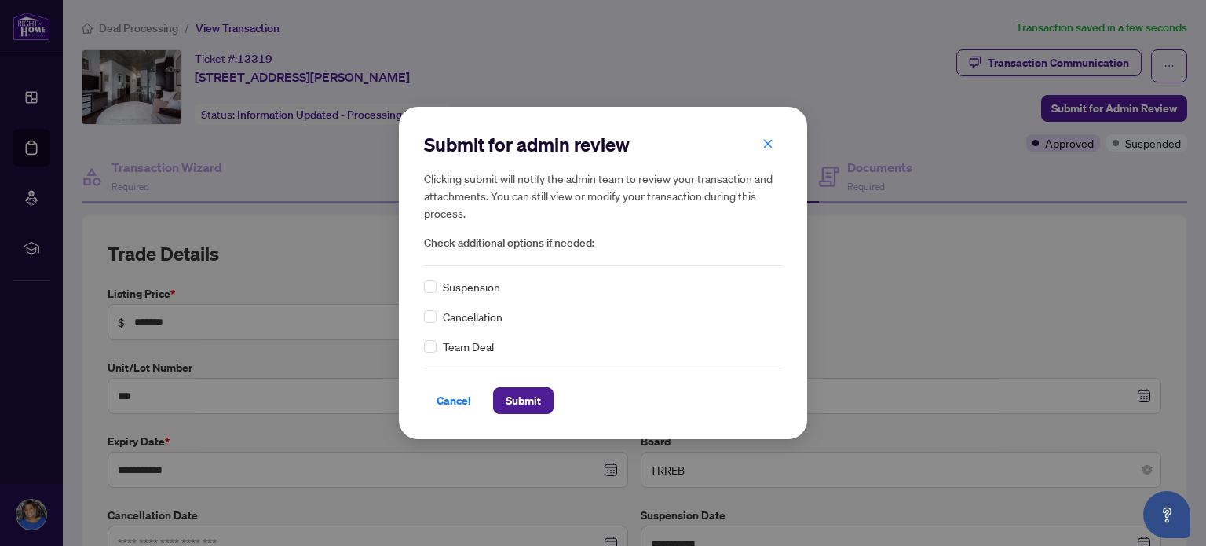
click at [437, 285] on div "Suspension" at bounding box center [603, 286] width 358 height 17
click at [509, 398] on span "Submit" at bounding box center [523, 400] width 35 height 25
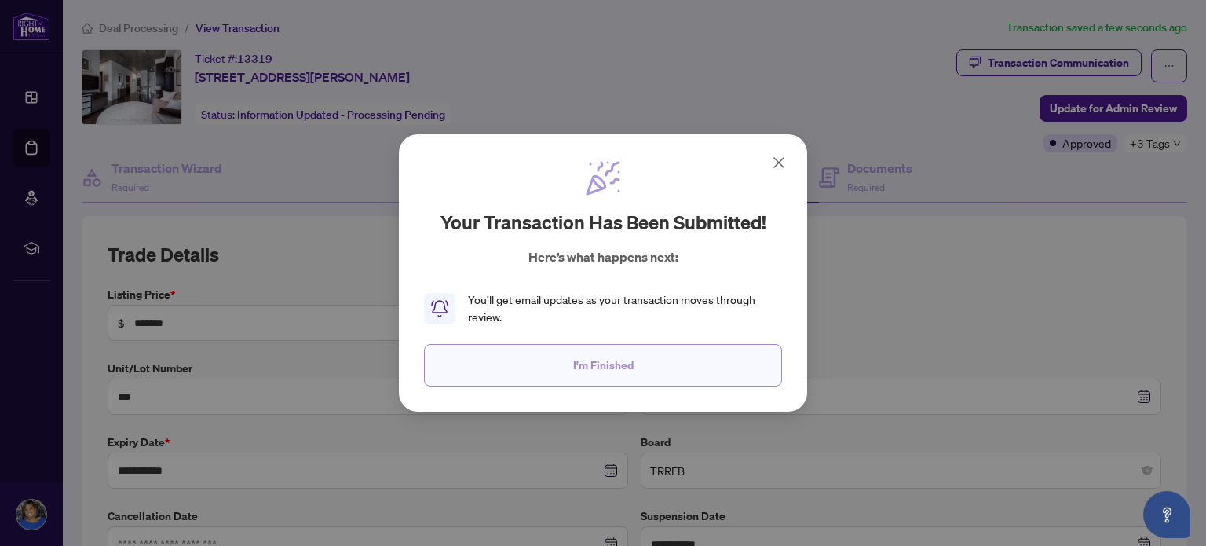
click at [644, 362] on button "I'm Finished" at bounding box center [603, 365] width 358 height 42
